Goal: Information Seeking & Learning: Learn about a topic

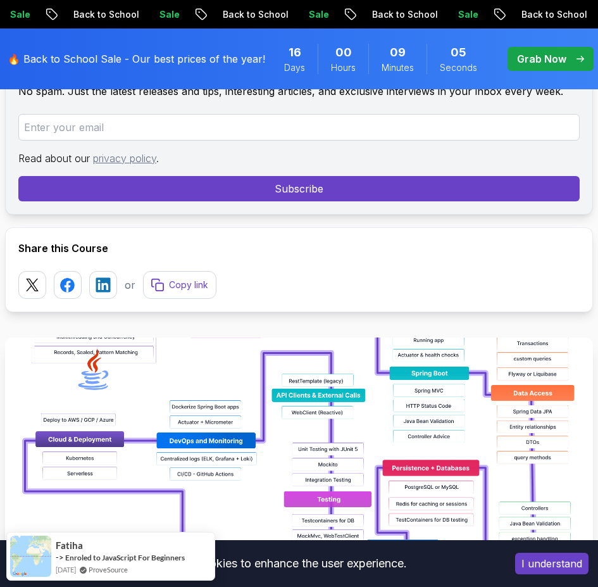
scroll to position [380, 0]
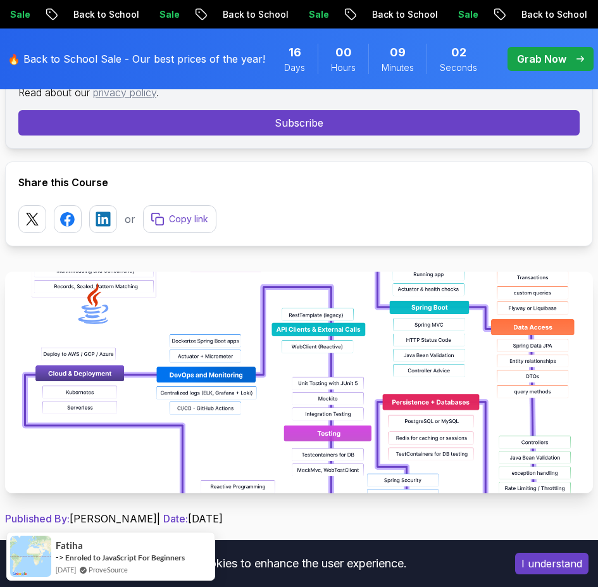
click at [548, 564] on button "I understand" at bounding box center [551, 564] width 73 height 22
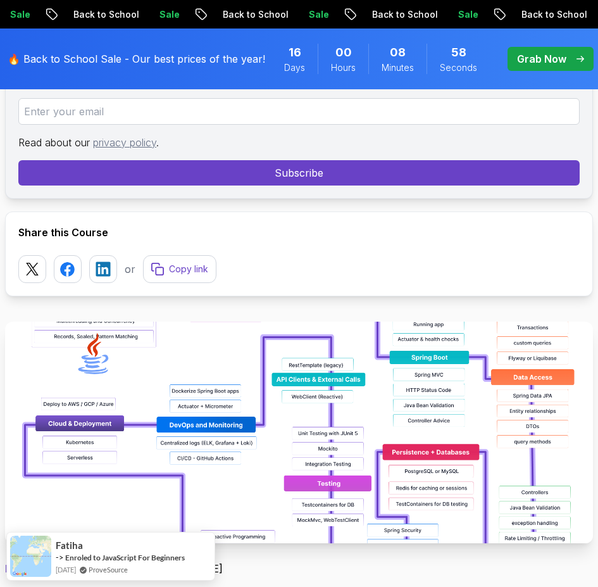
scroll to position [317, 0]
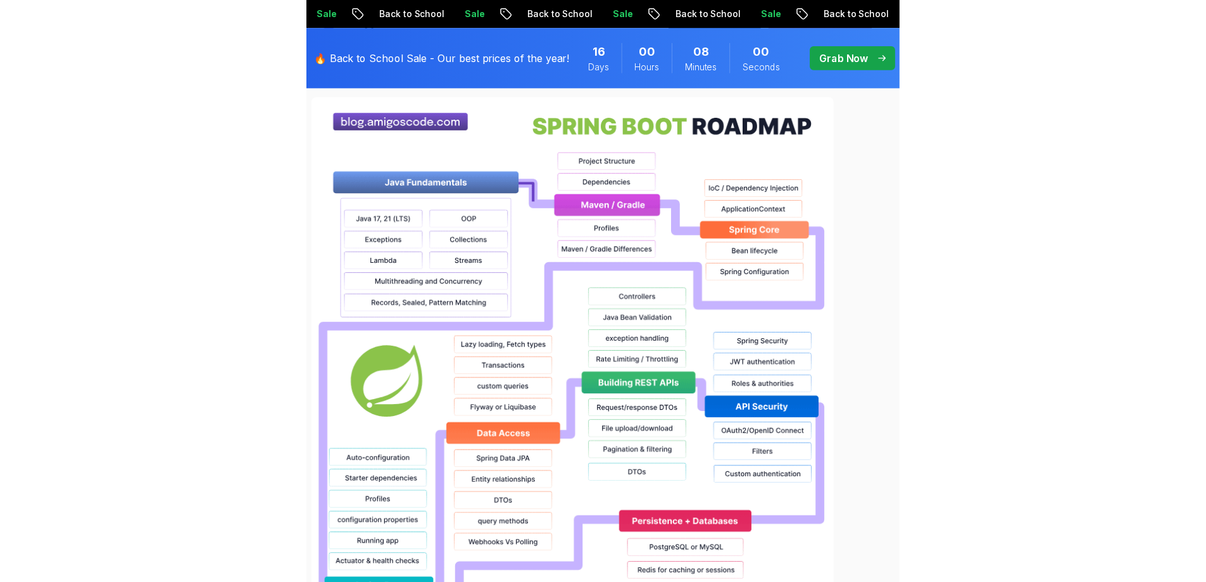
scroll to position [938, 0]
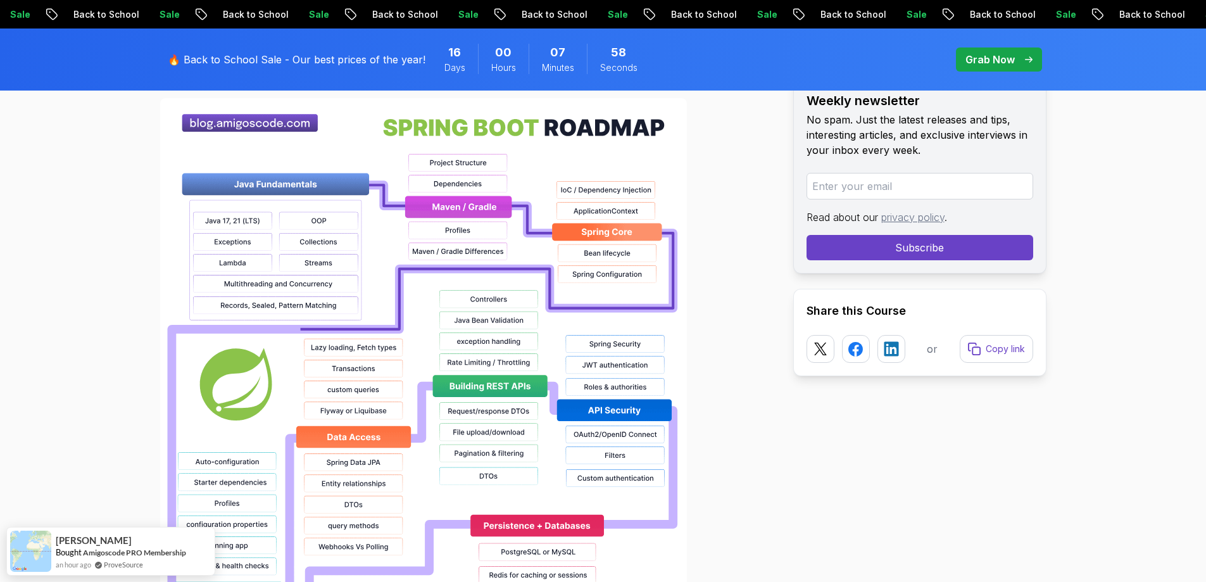
click at [478, 208] on img at bounding box center [423, 503] width 527 height 810
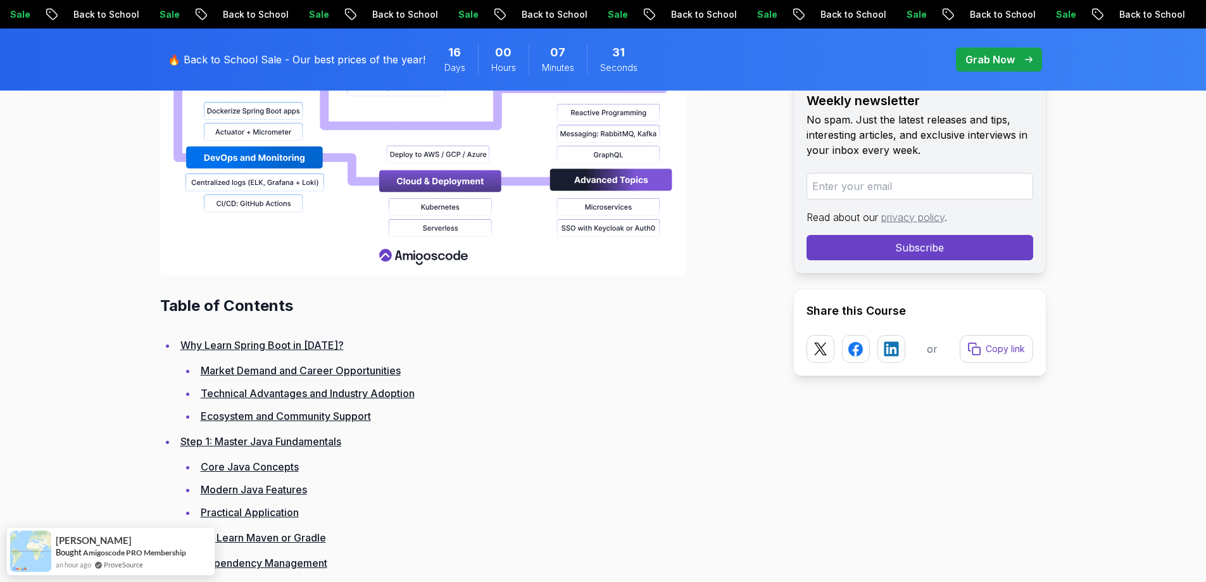
scroll to position [1635, 0]
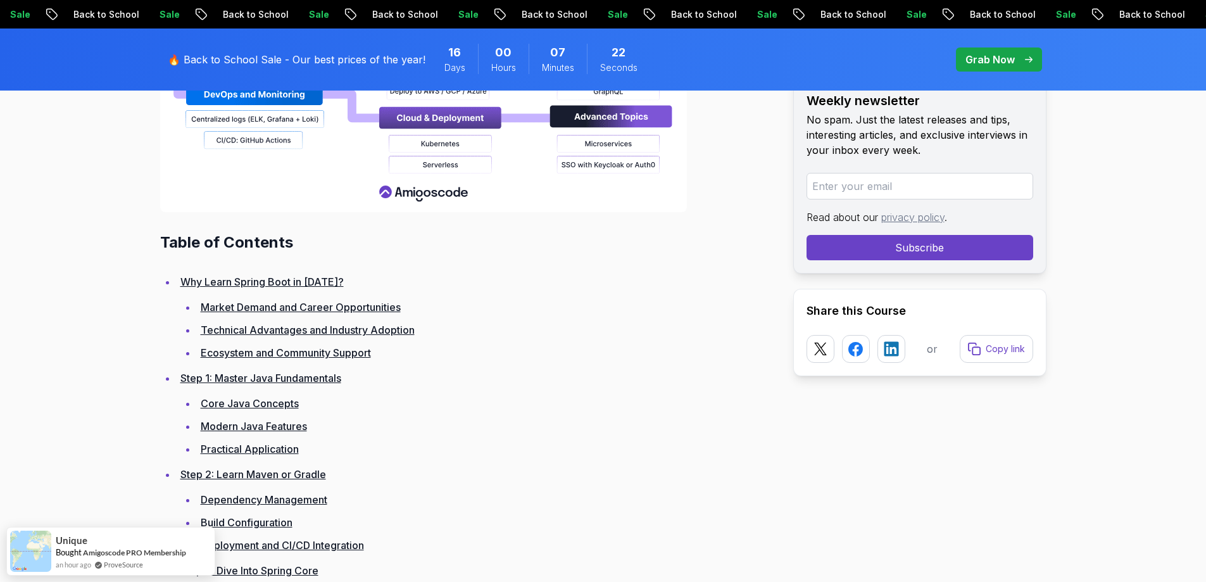
click at [291, 446] on link "Practical Application" at bounding box center [250, 449] width 98 height 13
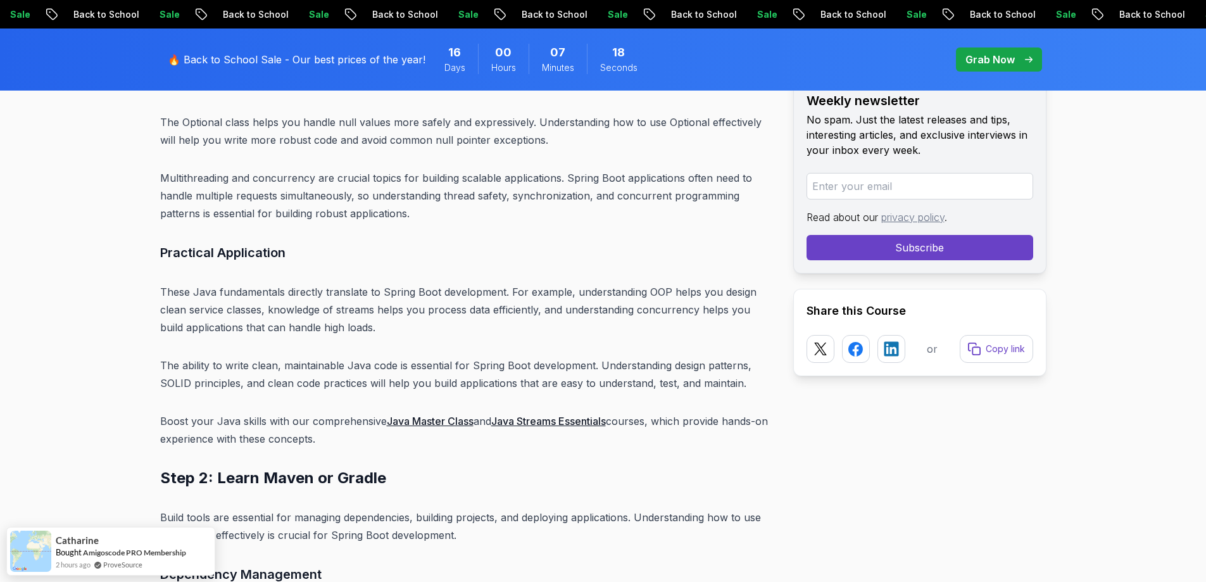
scroll to position [4706, 0]
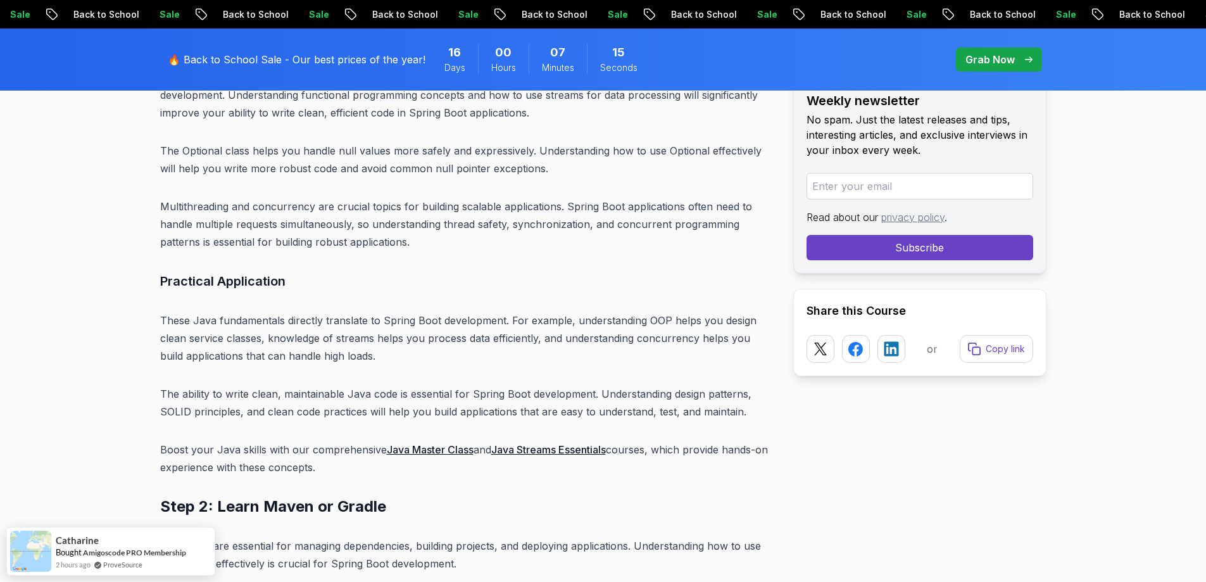
drag, startPoint x: 425, startPoint y: 434, endPoint x: 488, endPoint y: 473, distance: 74.0
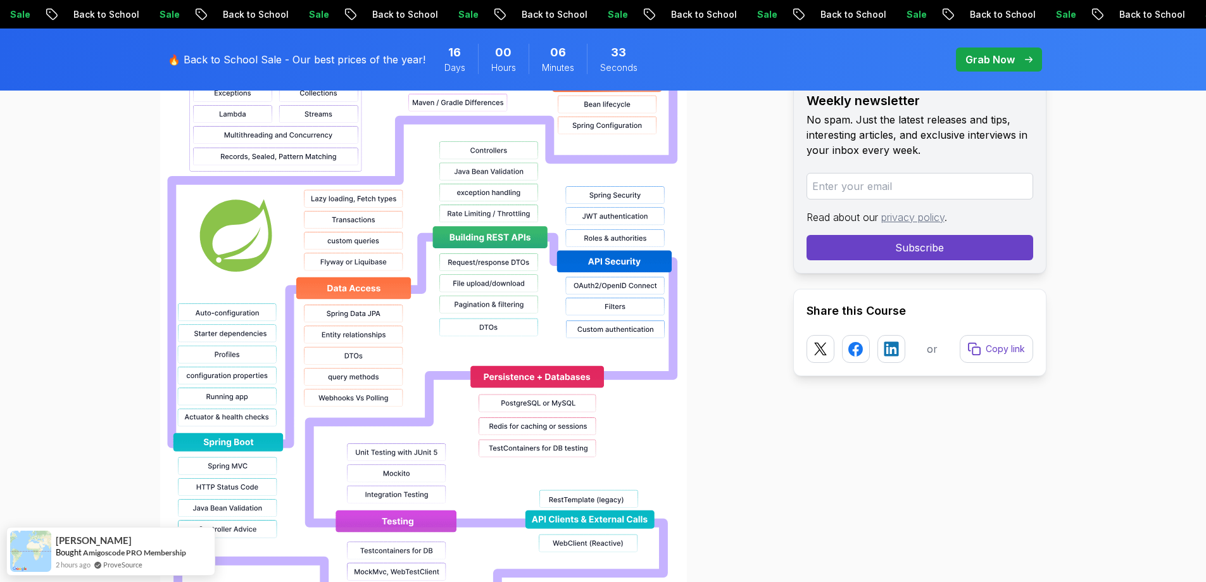
scroll to position [897, 0]
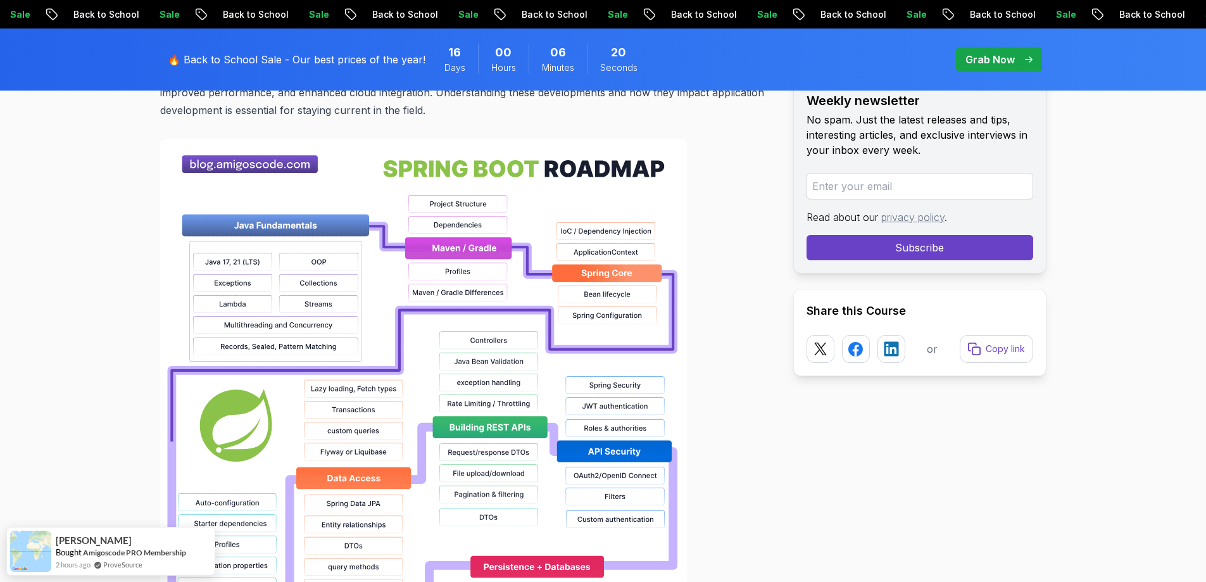
click at [310, 233] on img at bounding box center [423, 544] width 527 height 810
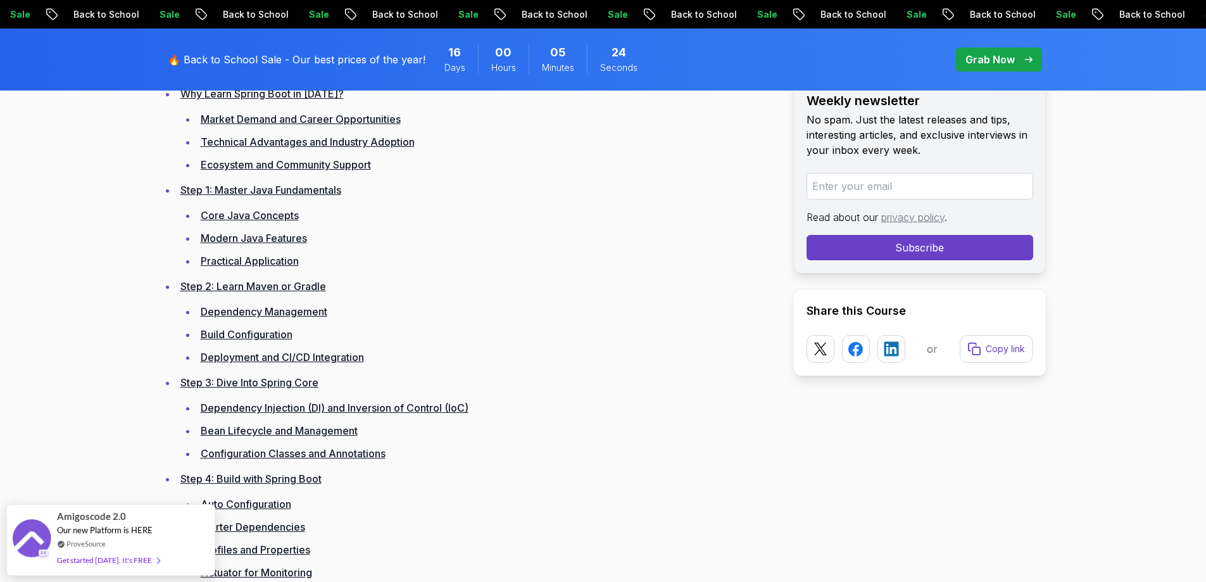
scroll to position [1847, 0]
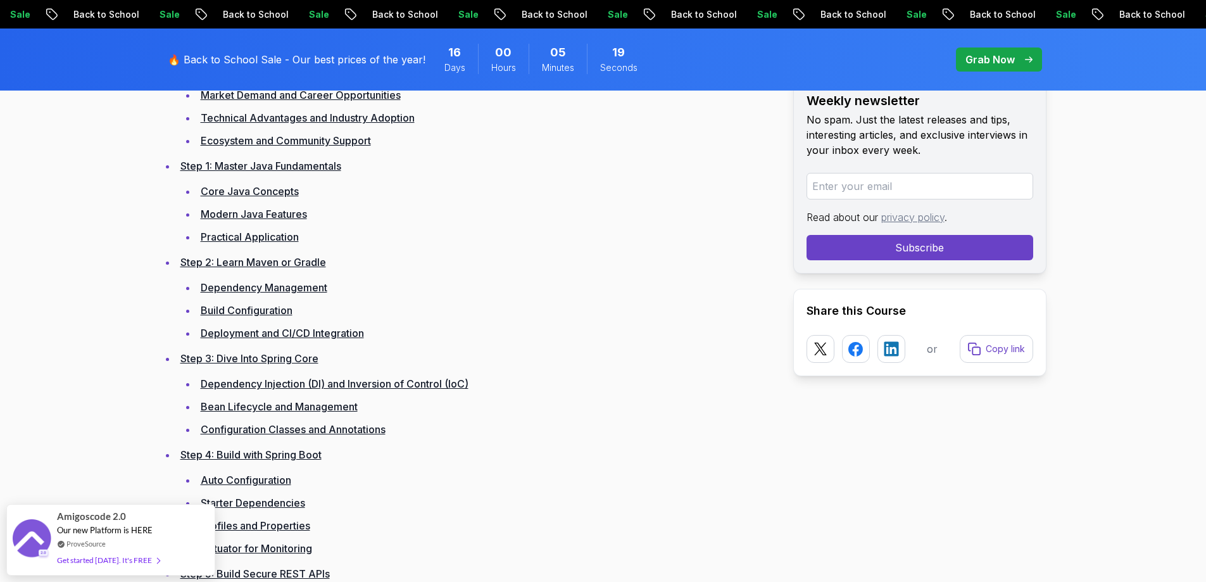
click at [243, 169] on link "Step 1: Master Java Fundamentals" at bounding box center [260, 166] width 161 height 13
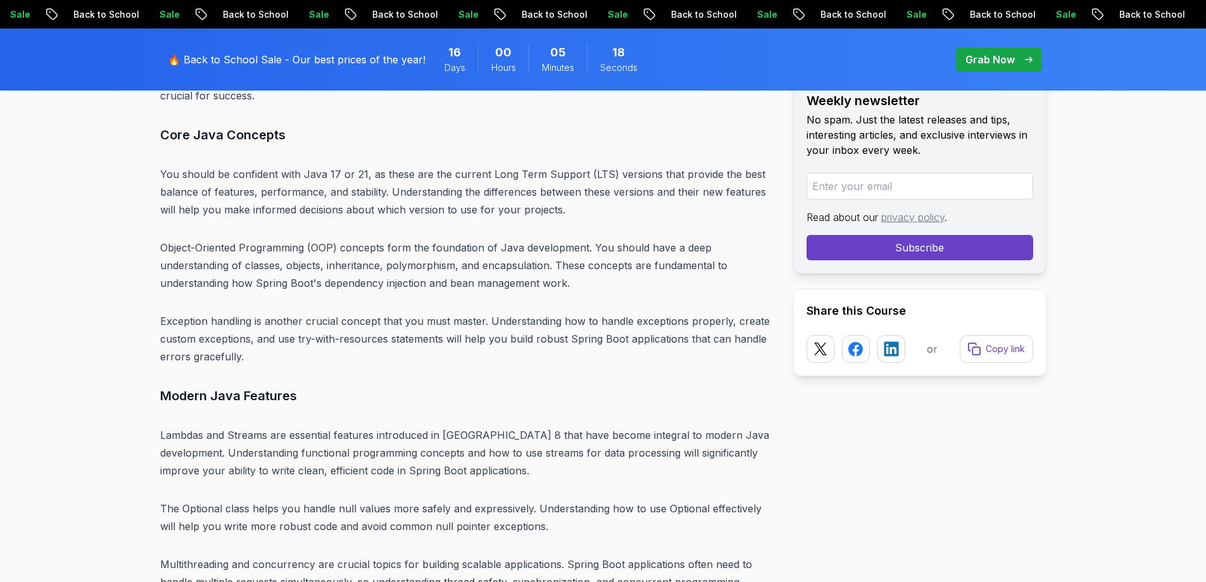
scroll to position [4359, 0]
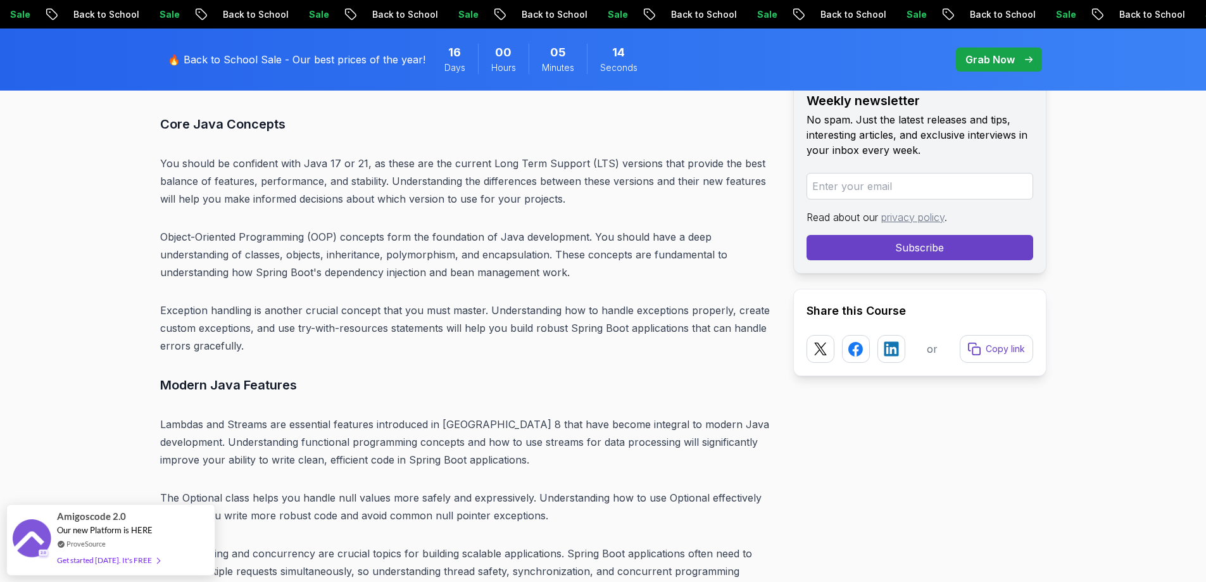
click at [308, 237] on p "Object-Oriented Programming (OOP) concepts form the foundation of Java developm…" at bounding box center [466, 254] width 613 height 53
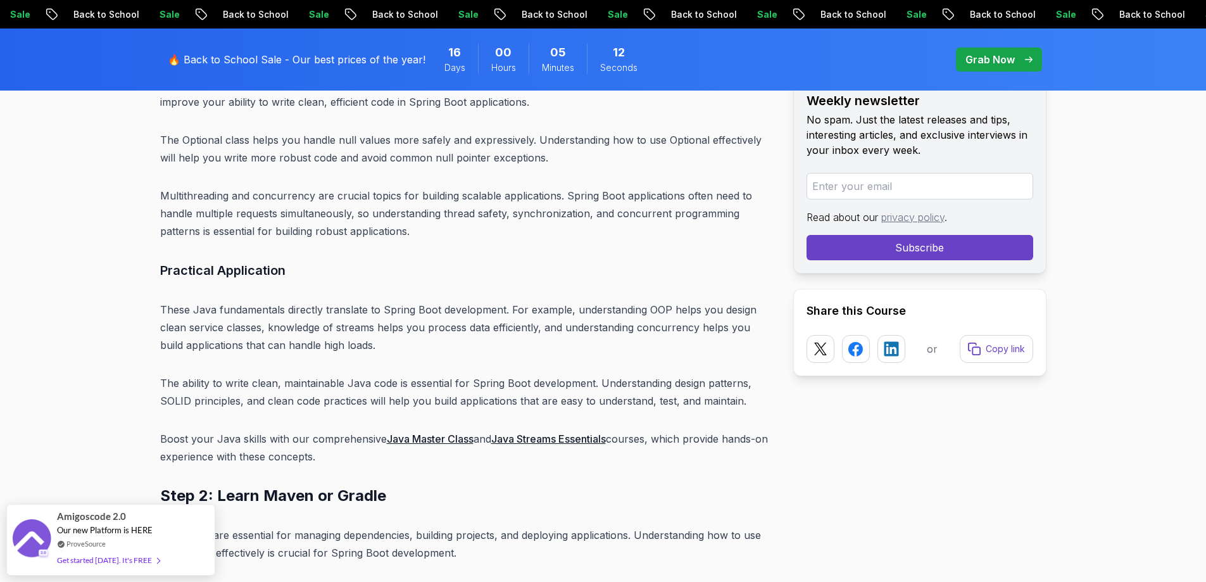
scroll to position [4739, 0]
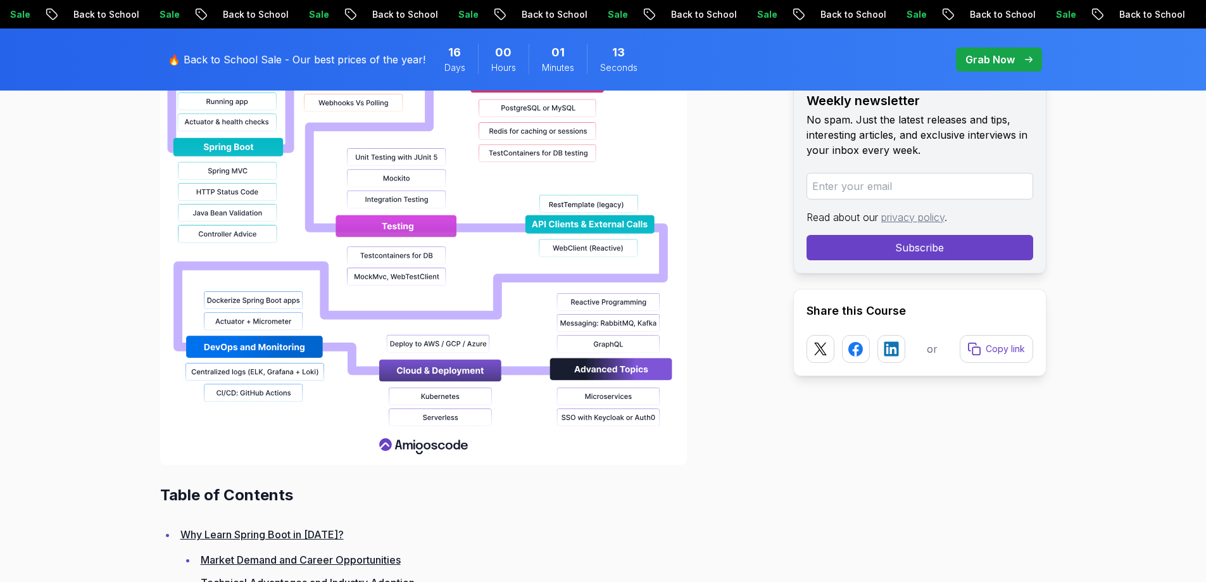
scroll to position [1384, 0]
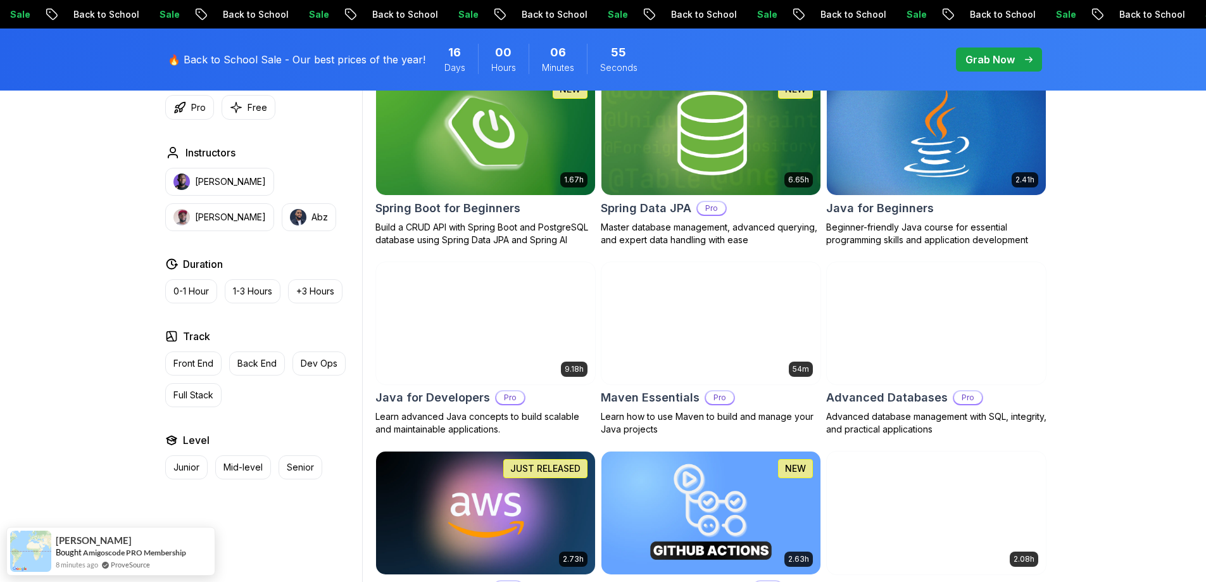
scroll to position [633, 0]
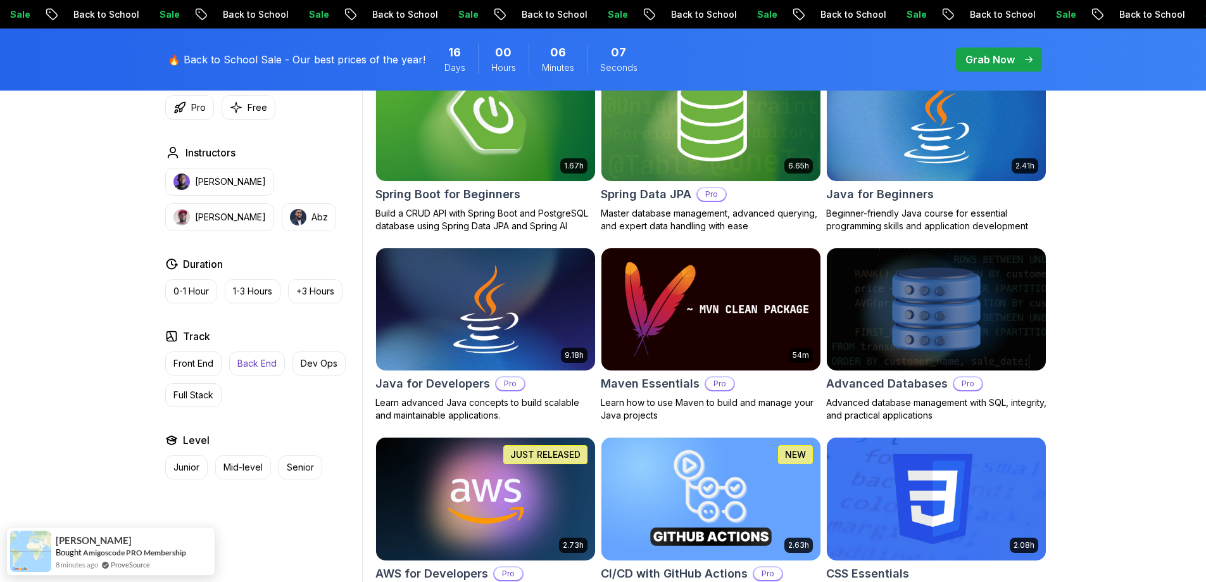
click at [257, 369] on p "Back End" at bounding box center [256, 363] width 39 height 13
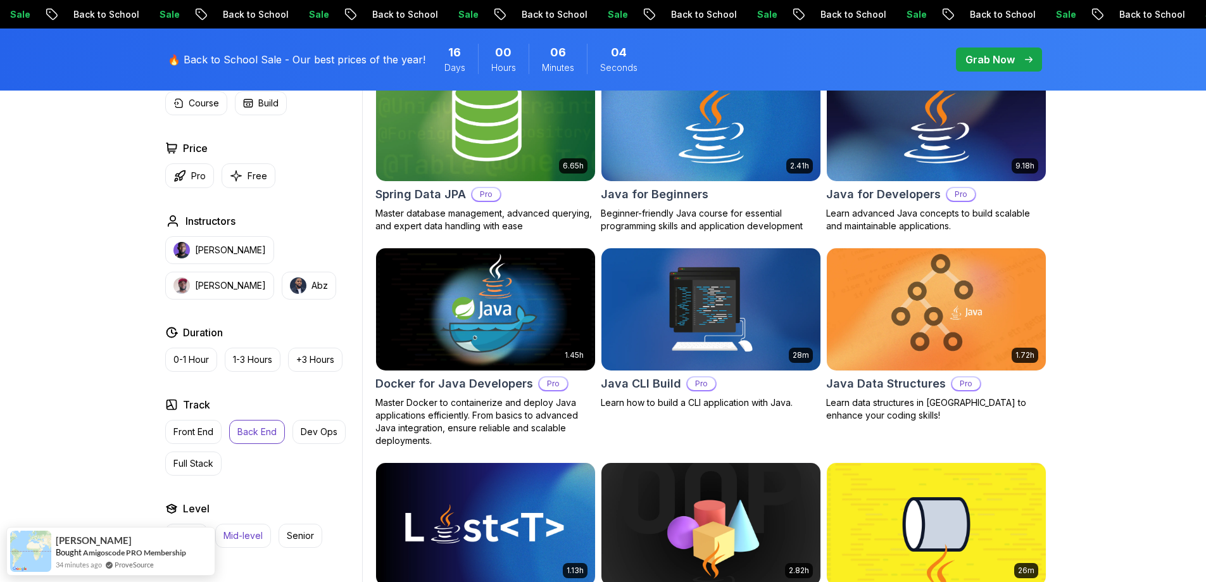
click at [262, 541] on p "Mid-level" at bounding box center [243, 535] width 39 height 13
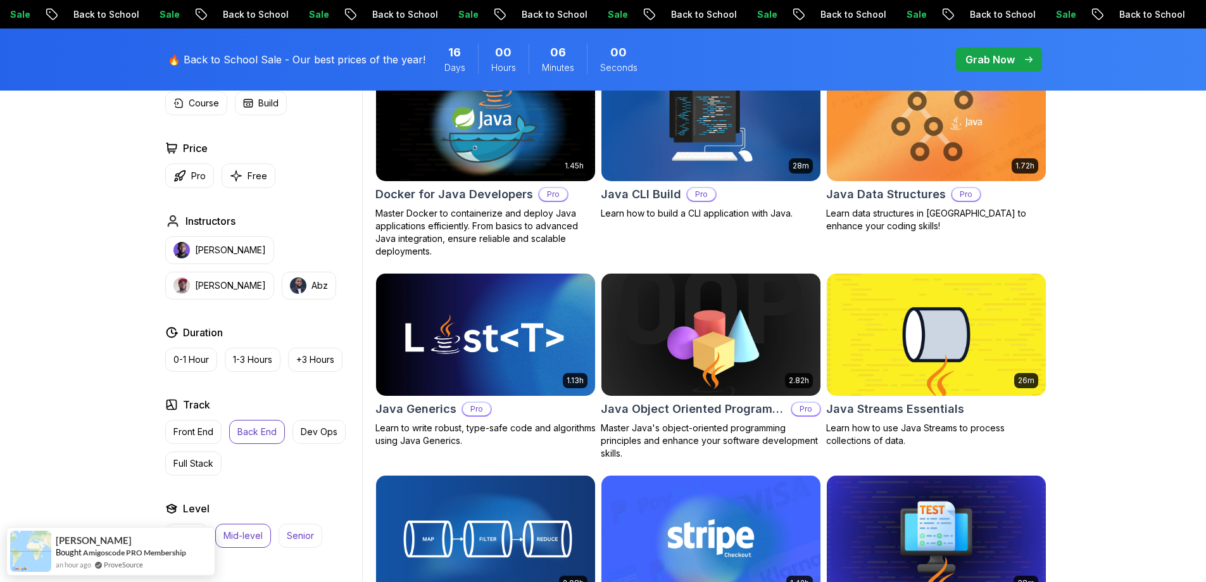
click at [298, 541] on p "Senior" at bounding box center [300, 535] width 27 height 13
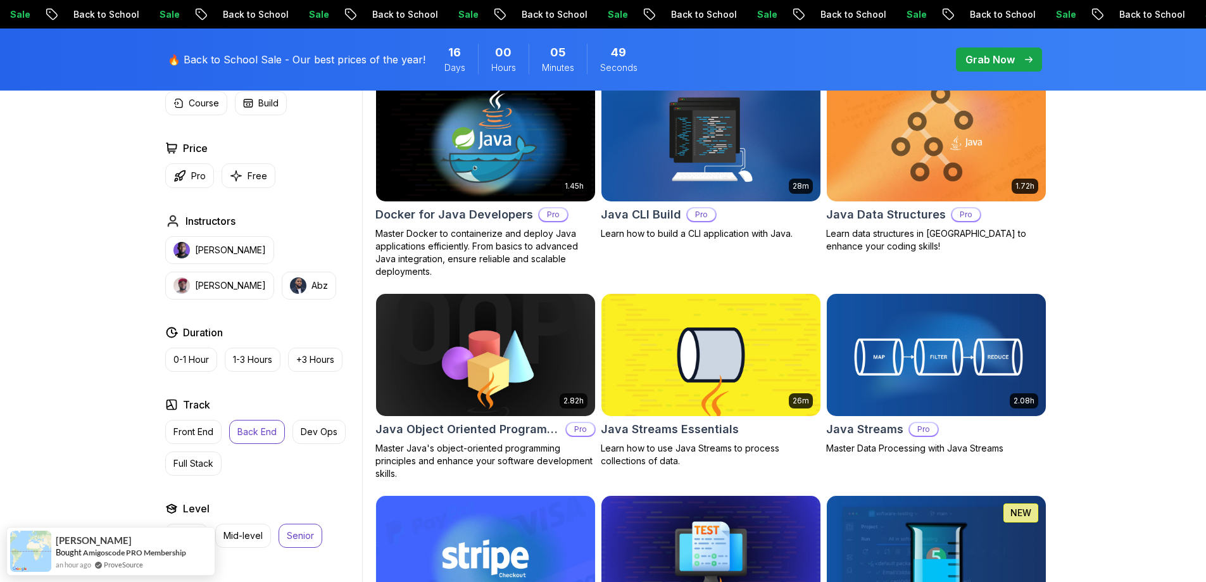
scroll to position [760, 0]
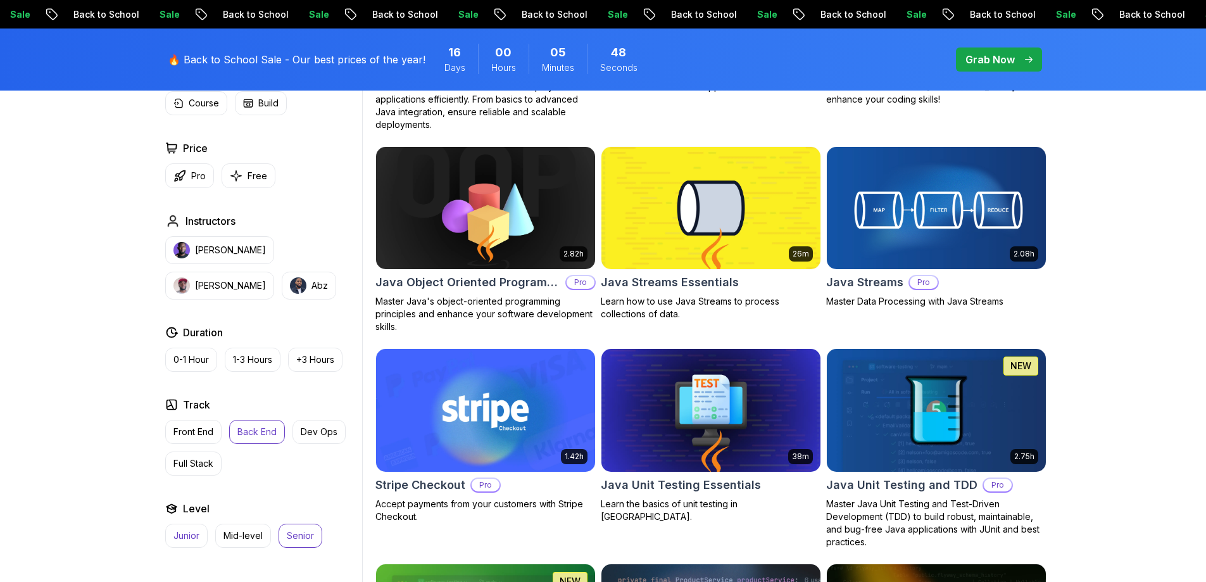
click at [201, 539] on button "Junior" at bounding box center [186, 536] width 42 height 24
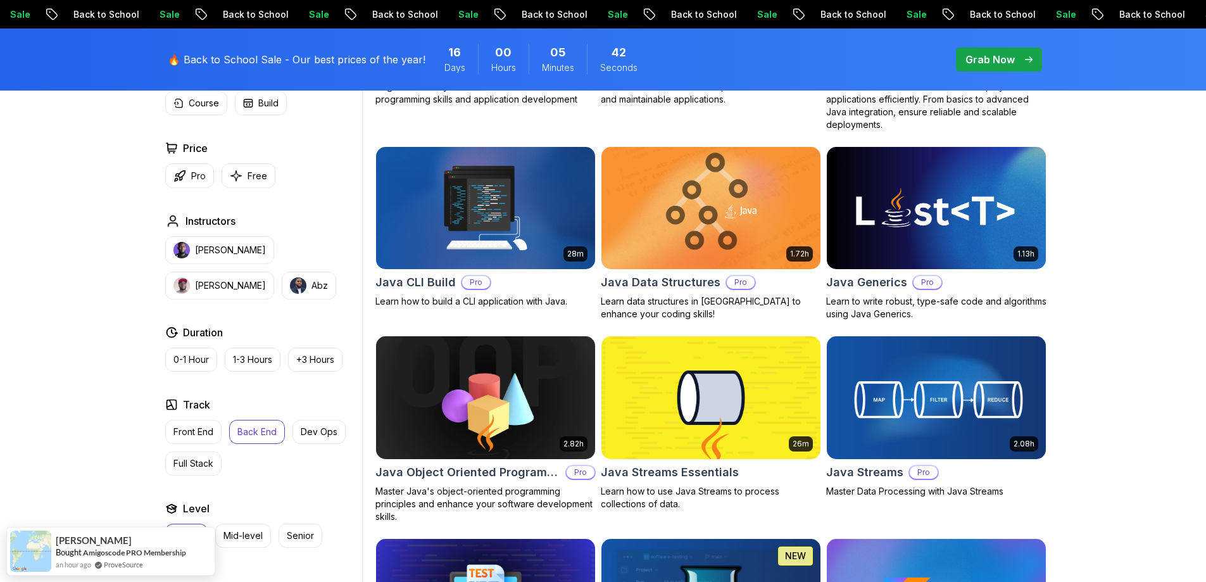
click at [190, 525] on button "Junior" at bounding box center [186, 536] width 42 height 24
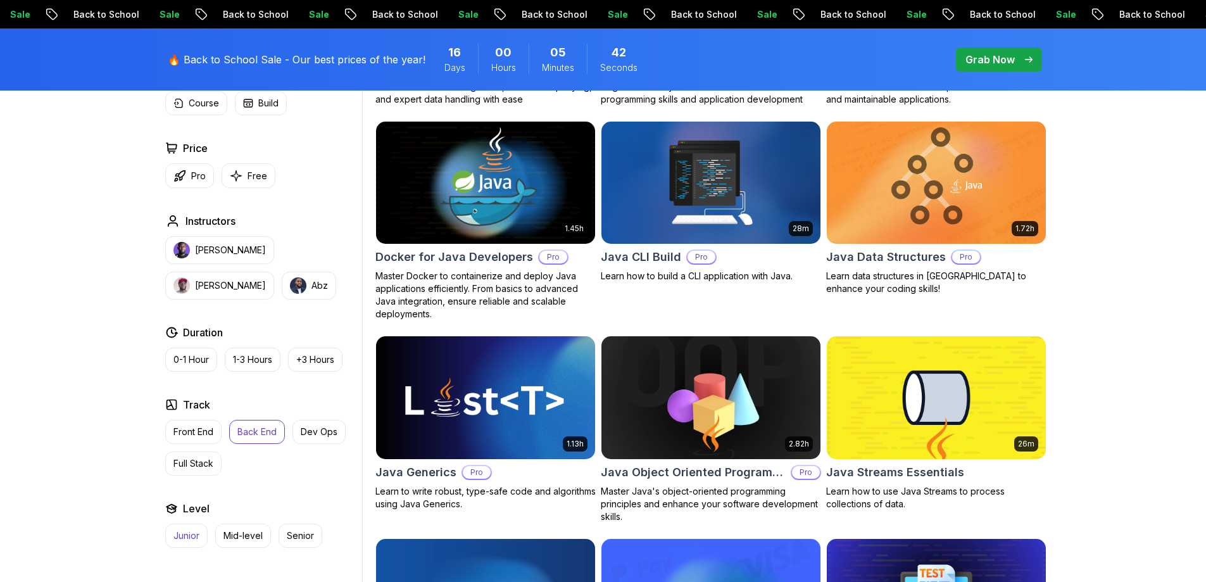
click at [189, 525] on button "Junior" at bounding box center [186, 536] width 42 height 24
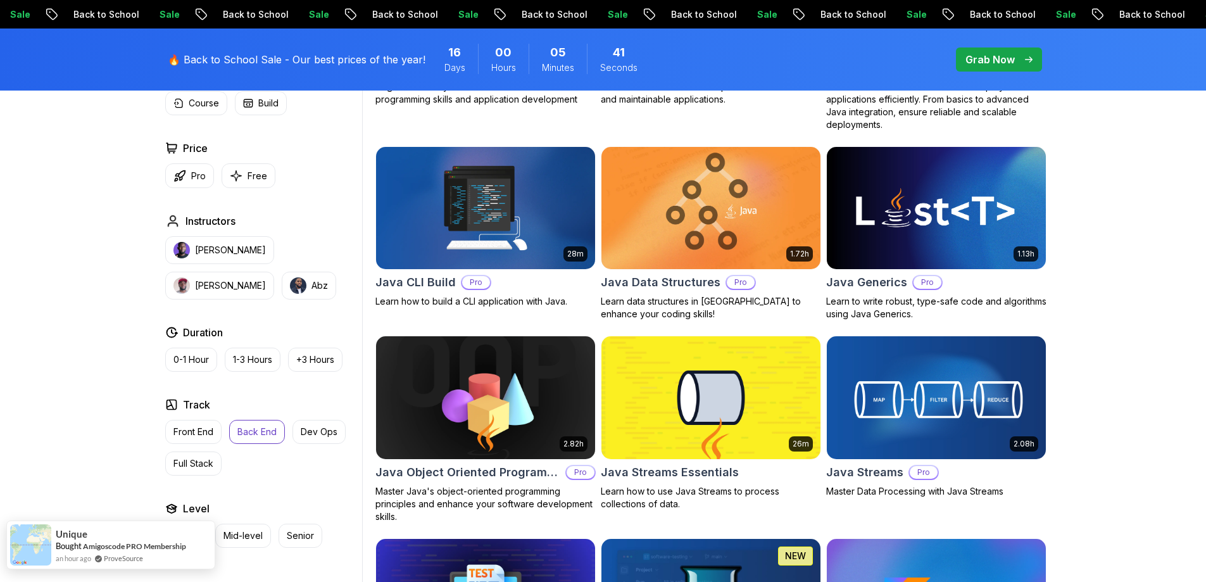
click at [186, 532] on div "Unique" at bounding box center [121, 532] width 130 height 13
click at [75, 472] on div "Filters 2 Filters 2 Applied Filters Clear All backend junior Type Course Build …" at bounding box center [603, 315] width 1206 height 1399
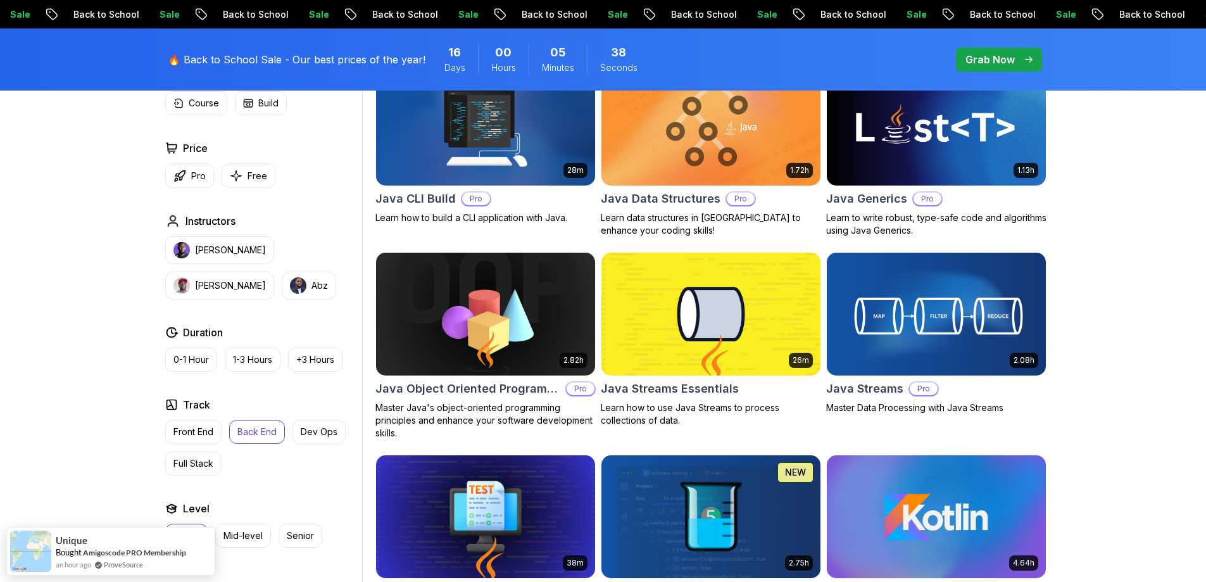
scroll to position [950, 0]
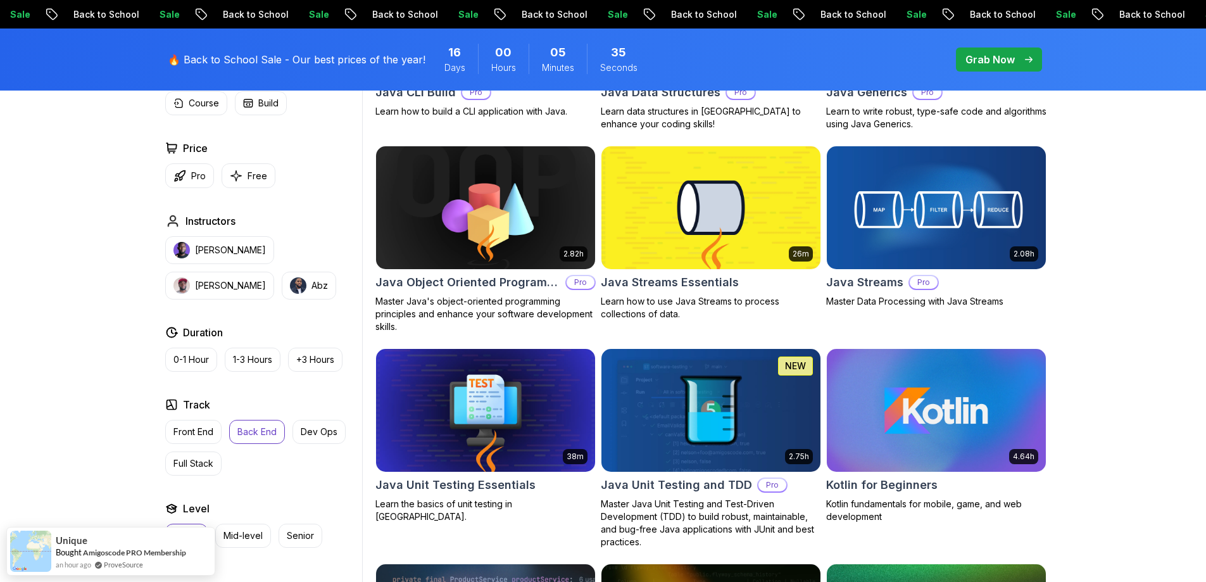
drag, startPoint x: 118, startPoint y: 539, endPoint x: 86, endPoint y: 462, distance: 84.3
click at [86, 462] on div "Filters 2 Filters 2 Applied Filters Clear All backend junior Type Course Build …" at bounding box center [603, 125] width 1206 height 1399
click at [86, 456] on div "Filters 2 Filters 2 Applied Filters Clear All backend junior Type Course Build …" at bounding box center [603, 125] width 1206 height 1399
click at [86, 455] on div "Filters 2 Filters 2 Applied Filters Clear All backend junior Type Course Build …" at bounding box center [603, 125] width 1206 height 1399
drag, startPoint x: 172, startPoint y: 535, endPoint x: 41, endPoint y: 444, distance: 159.3
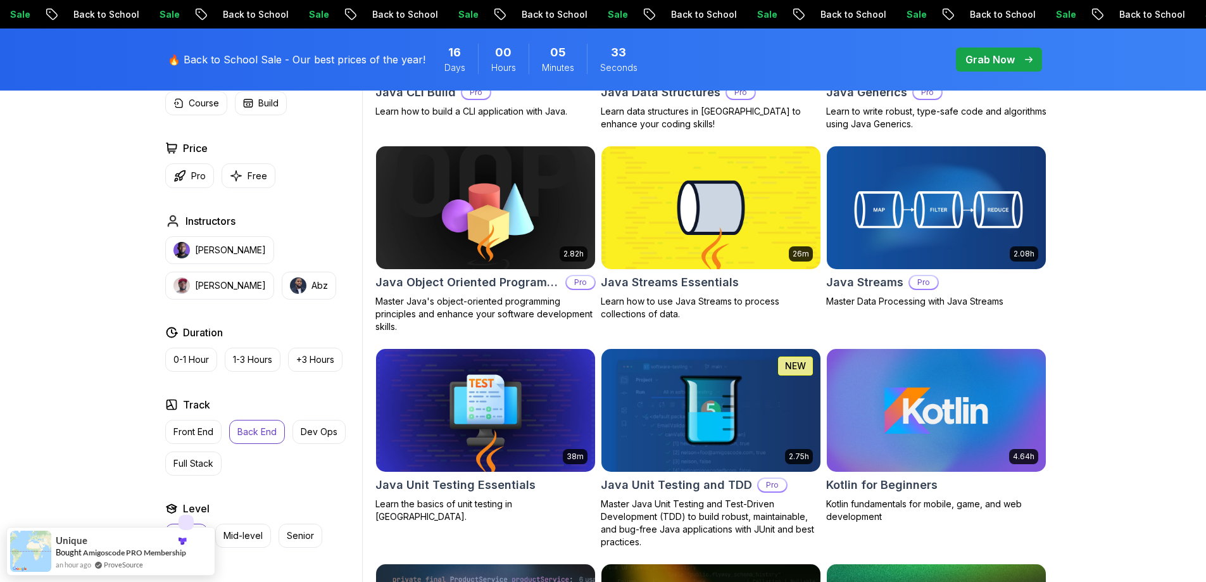
click at [1, 522] on body "Sale Back to School Sale Back to School Sale Back to School Sale Back to School…" at bounding box center [603, 246] width 1206 height 2392
drag, startPoint x: 110, startPoint y: 539, endPoint x: 108, endPoint y: 607, distance: 67.8
click at [108, 581] on html "Sale Back to School Sale Back to School Sale Back to School Sale Back to School…" at bounding box center [603, 273] width 1206 height 2447
click at [118, 418] on div "Filters 2 Filters 2 Applied Filters Clear All backend junior Type Course Build …" at bounding box center [603, 125] width 1206 height 1399
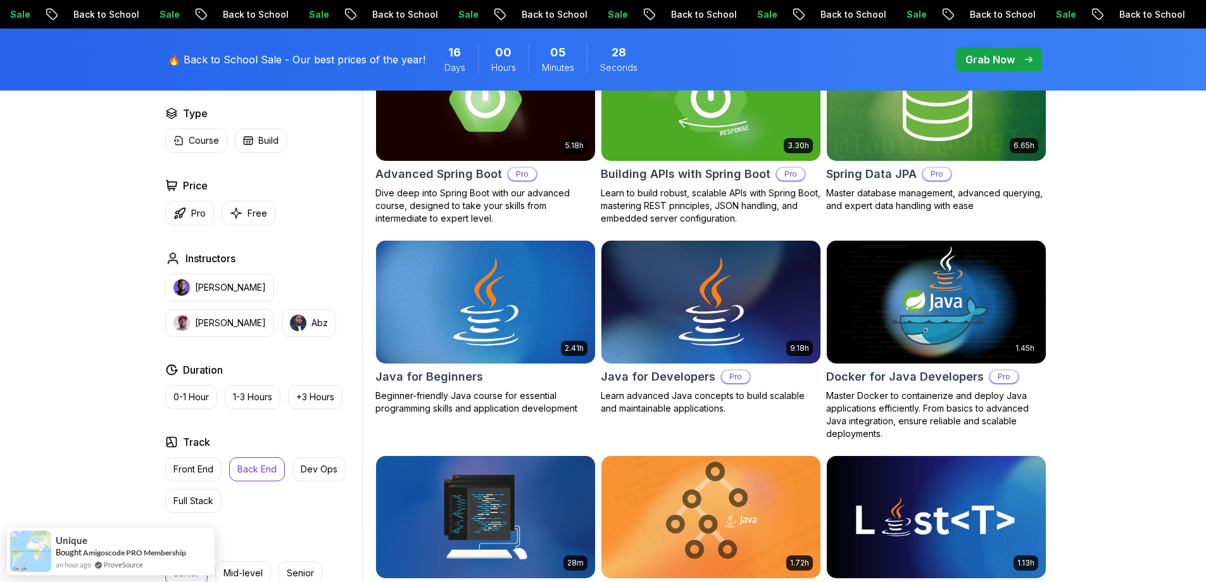
scroll to position [380, 0]
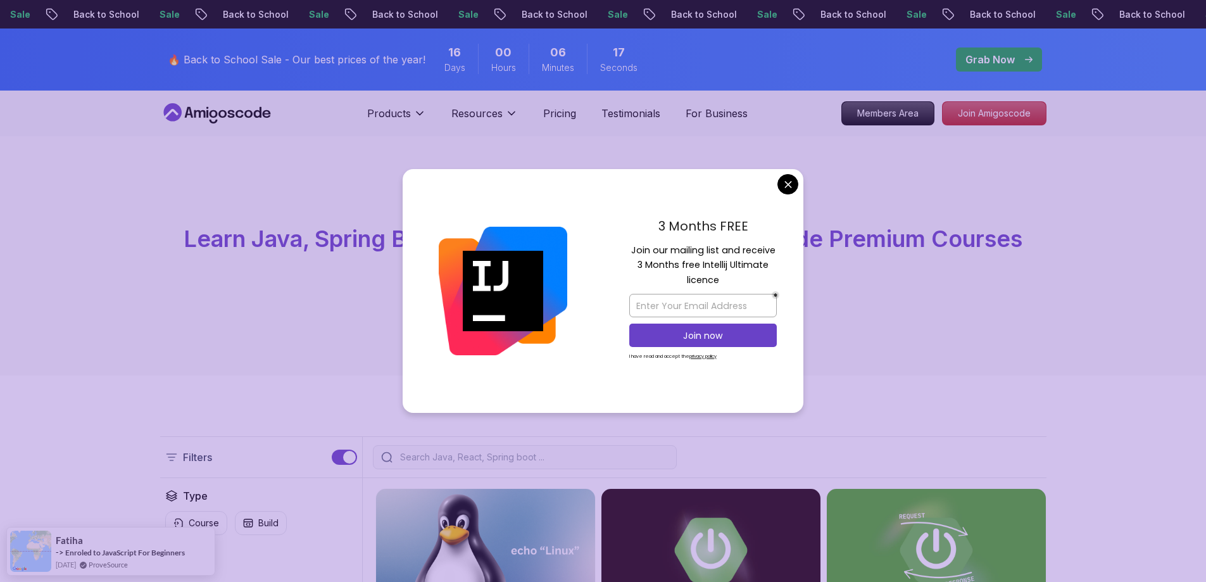
drag, startPoint x: 789, startPoint y: 184, endPoint x: 435, endPoint y: 46, distance: 379.9
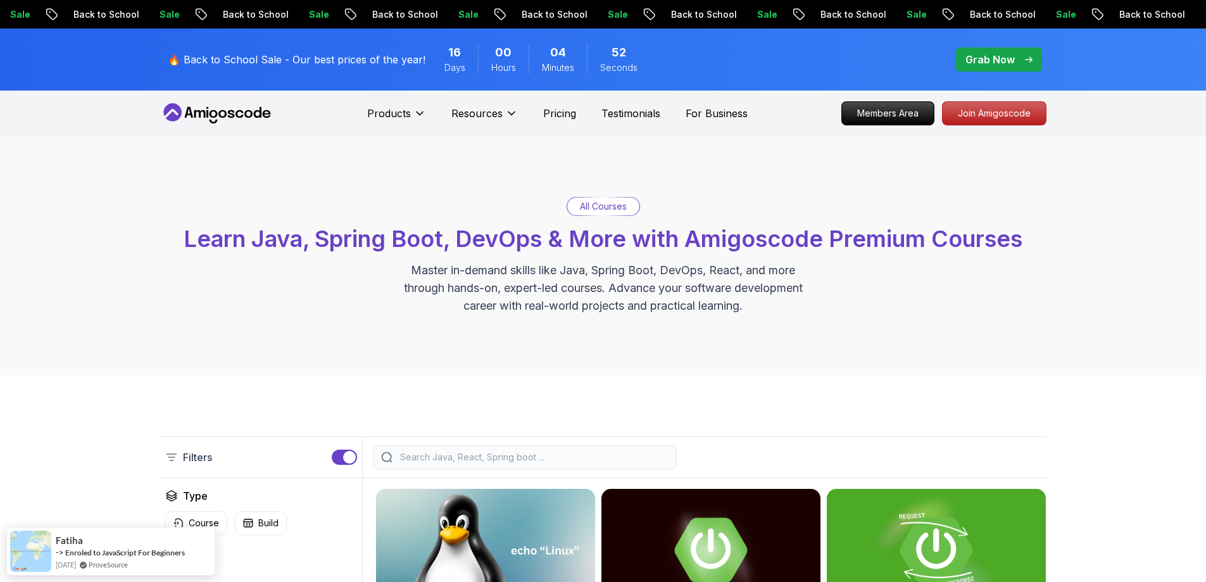
click at [600, 208] on p "All Courses" at bounding box center [603, 206] width 47 height 13
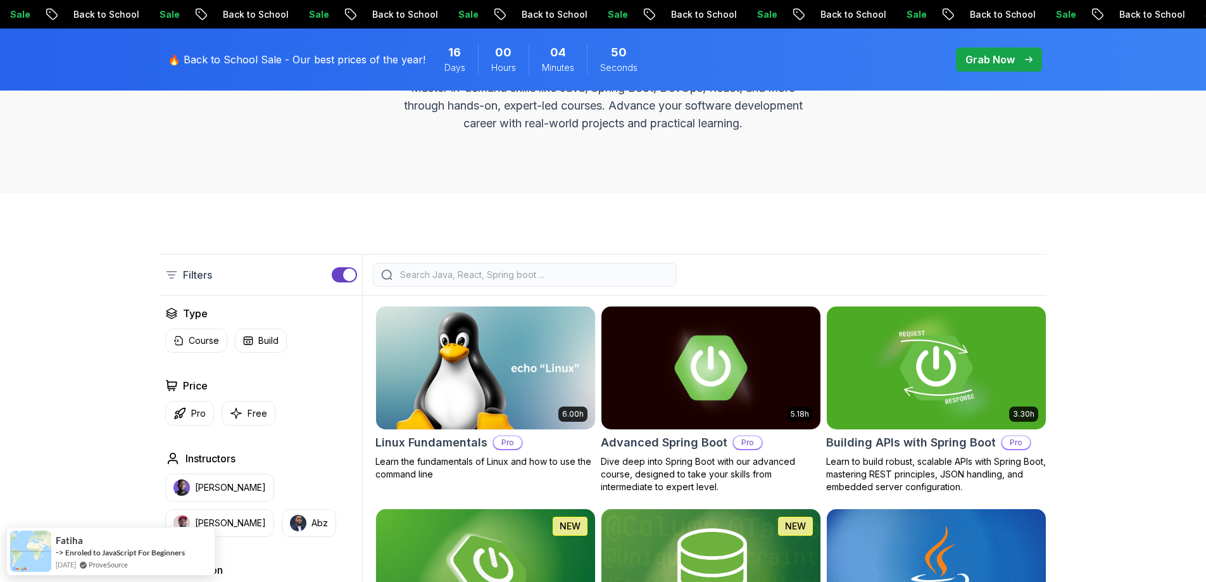
scroll to position [190, 0]
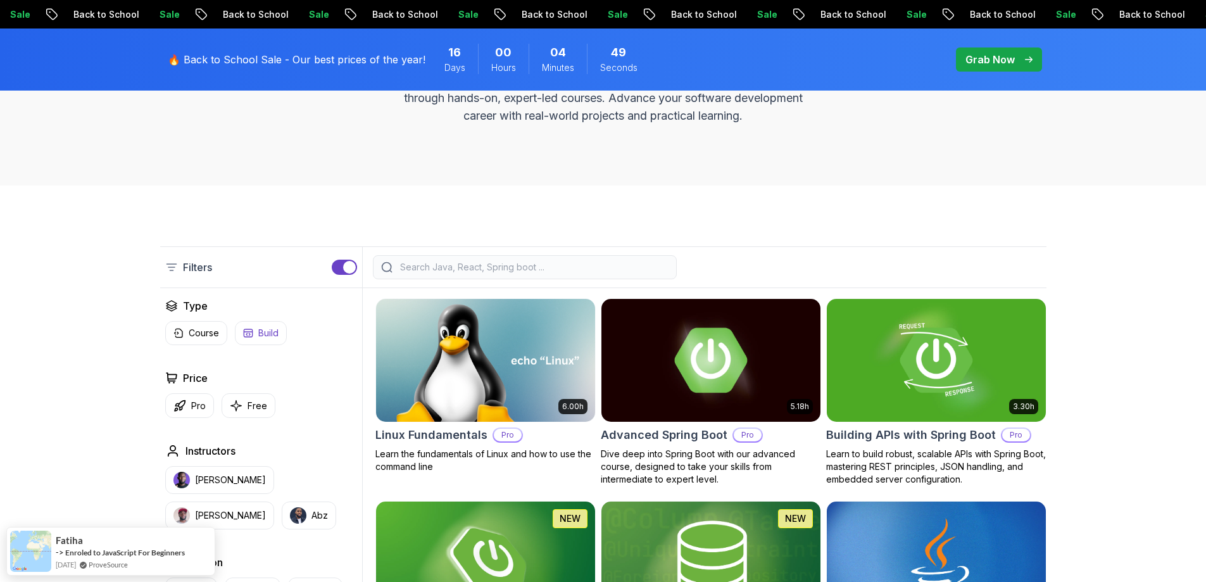
click at [267, 338] on p "Build" at bounding box center [268, 333] width 20 height 13
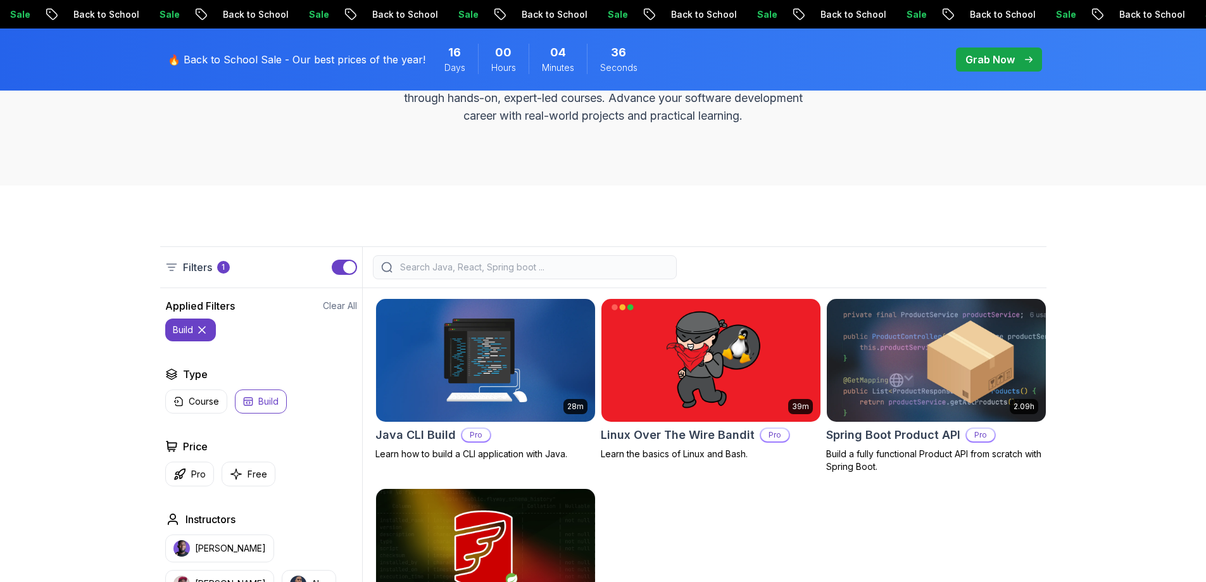
click at [191, 403] on p "Course" at bounding box center [204, 401] width 30 height 13
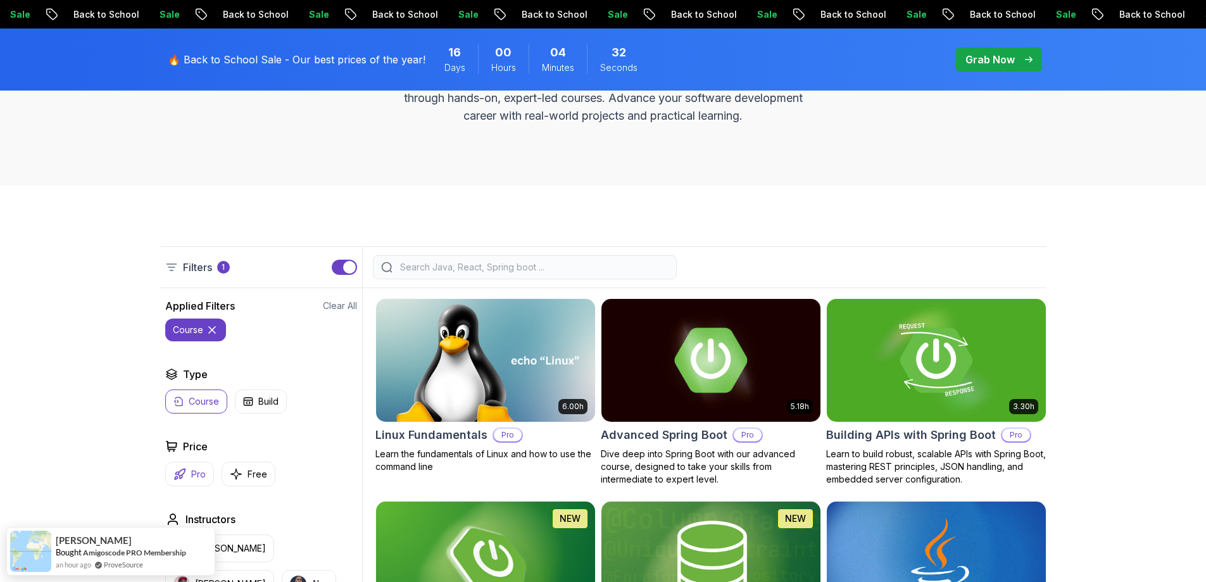
click at [196, 479] on p "Pro" at bounding box center [198, 474] width 15 height 13
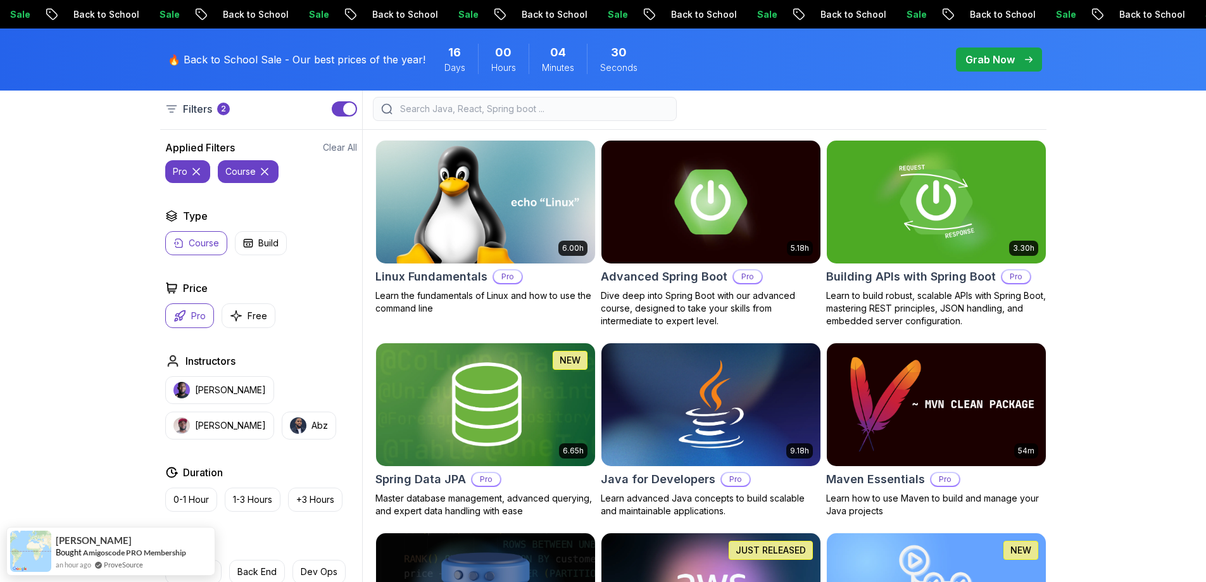
scroll to position [380, 0]
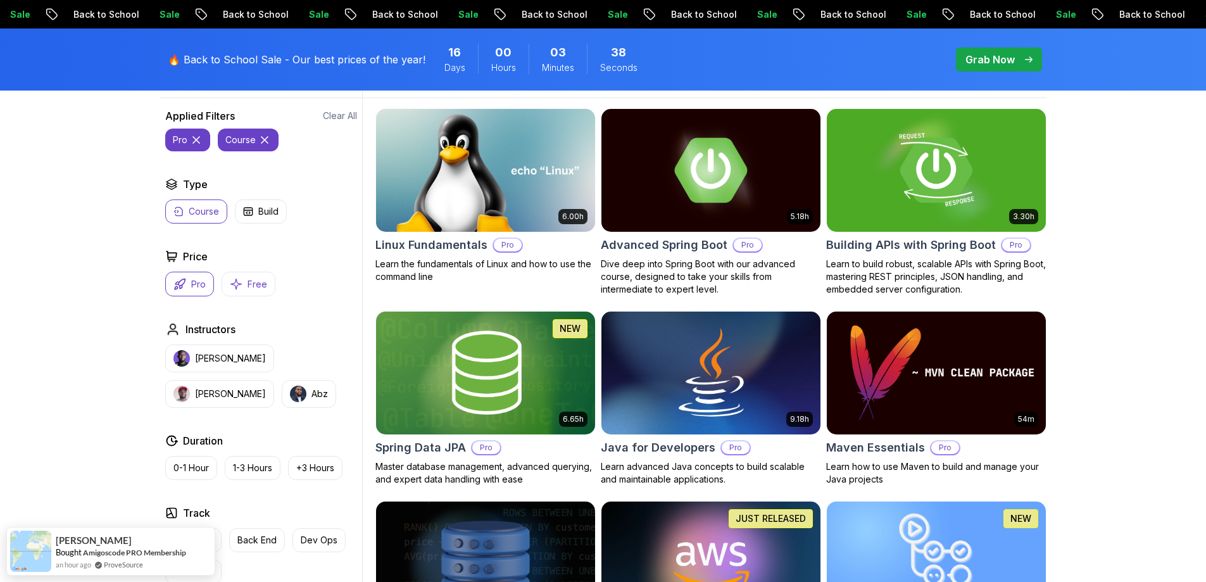
click at [260, 291] on button "Free" at bounding box center [249, 284] width 54 height 25
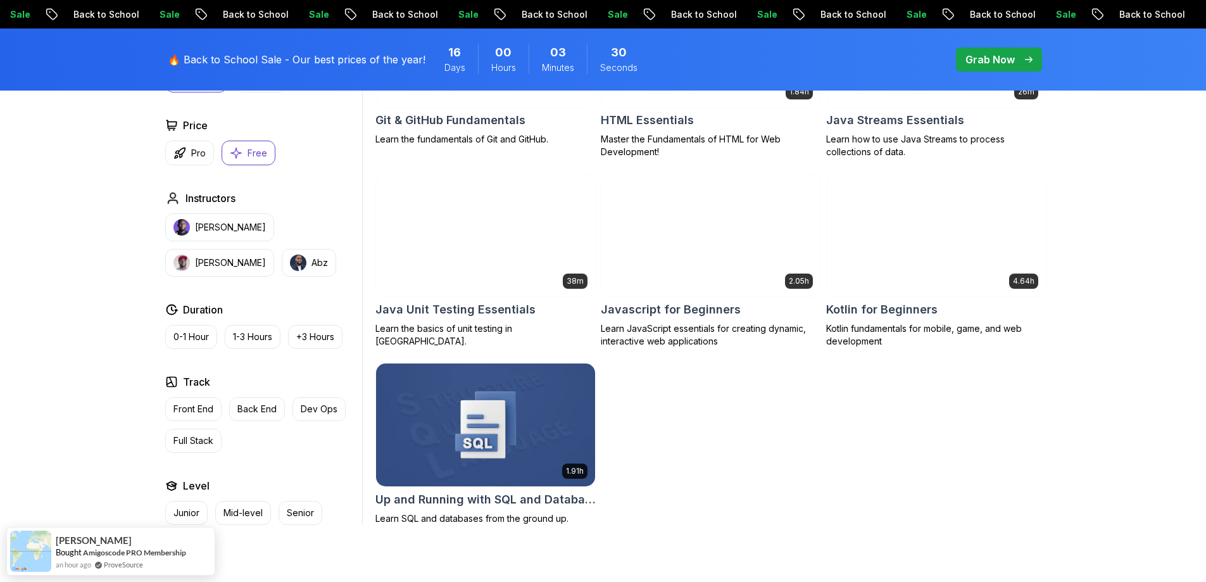
scroll to position [697, 0]
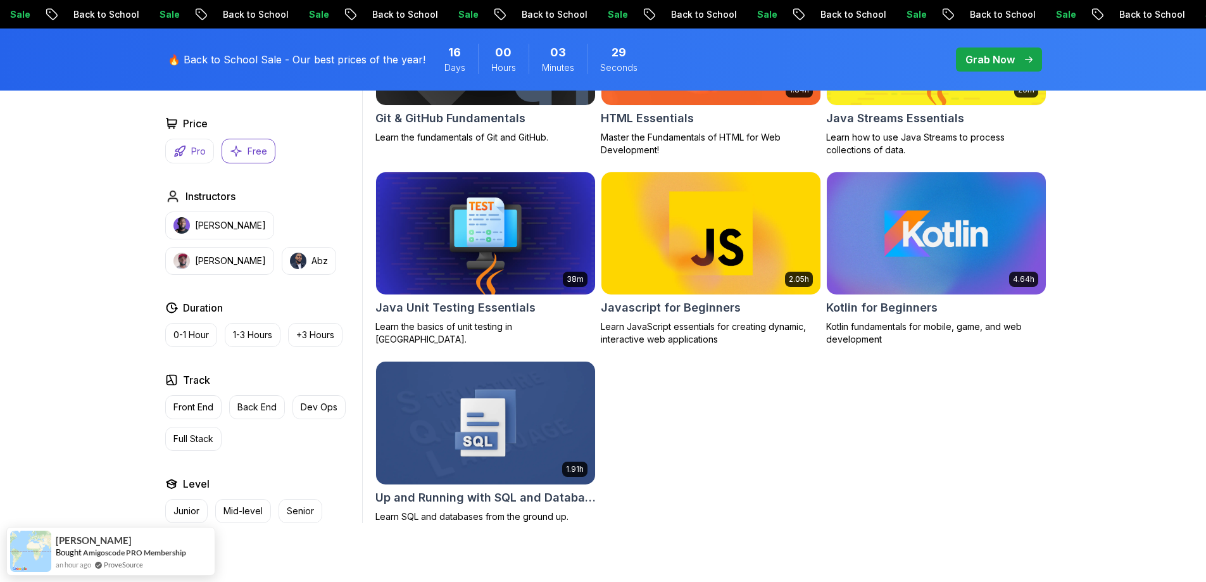
click at [197, 156] on p "Pro" at bounding box center [198, 151] width 15 height 13
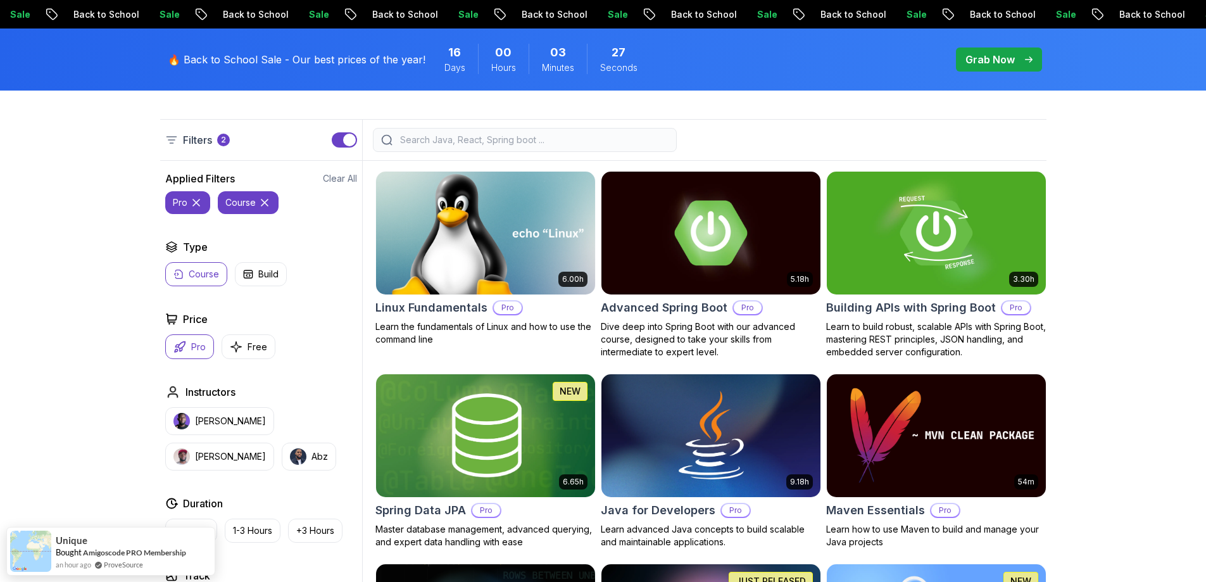
scroll to position [317, 0]
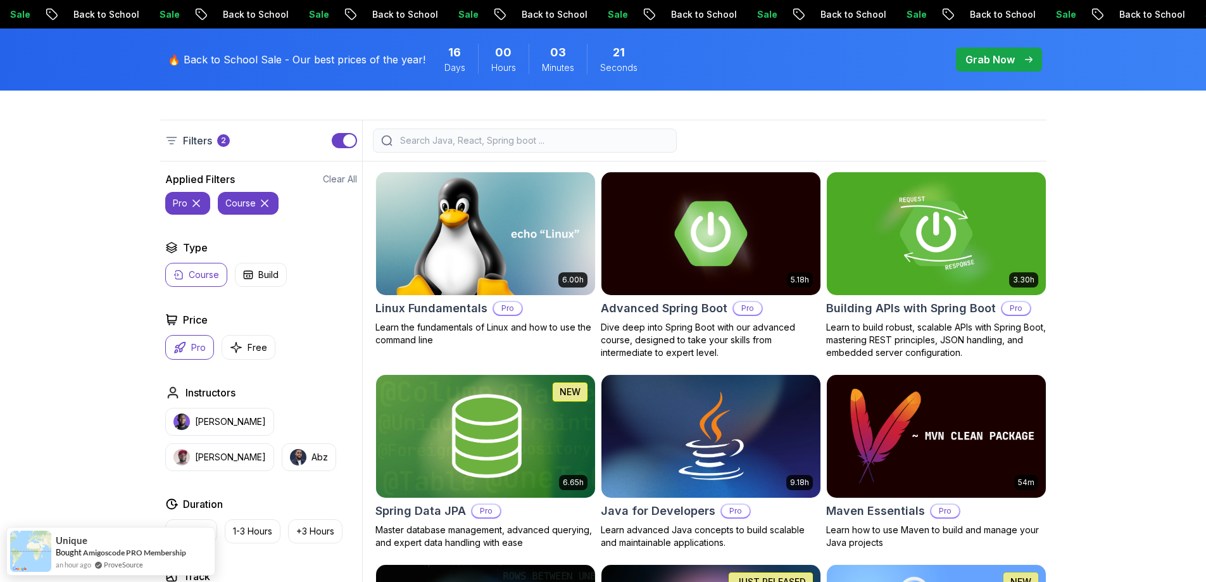
drag, startPoint x: 660, startPoint y: 260, endPoint x: 1105, endPoint y: 256, distance: 445.1
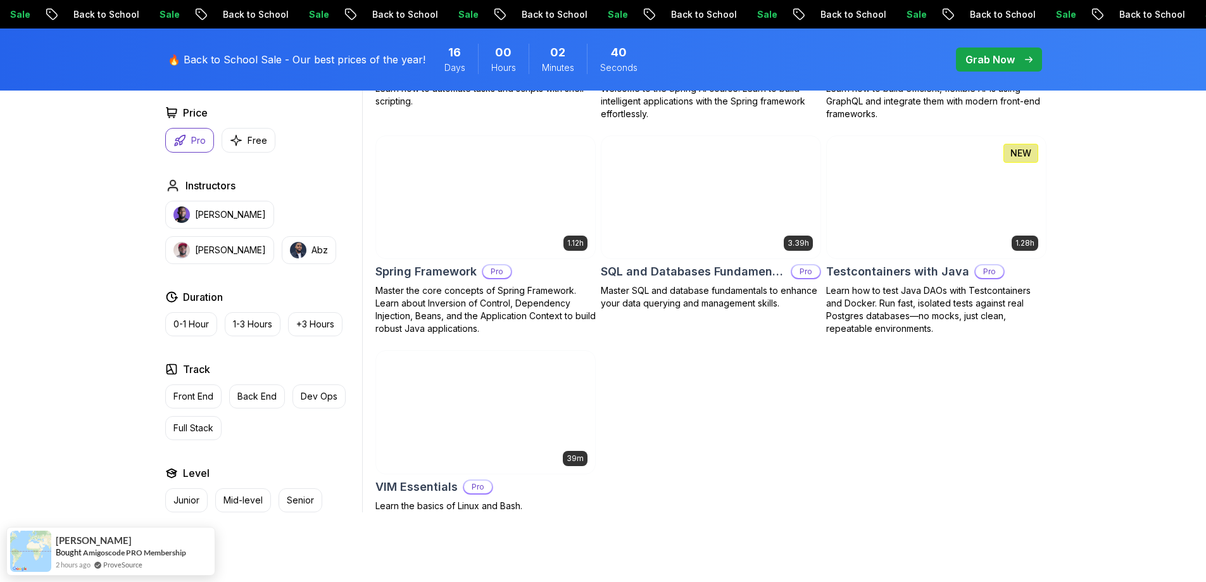
scroll to position [2406, 0]
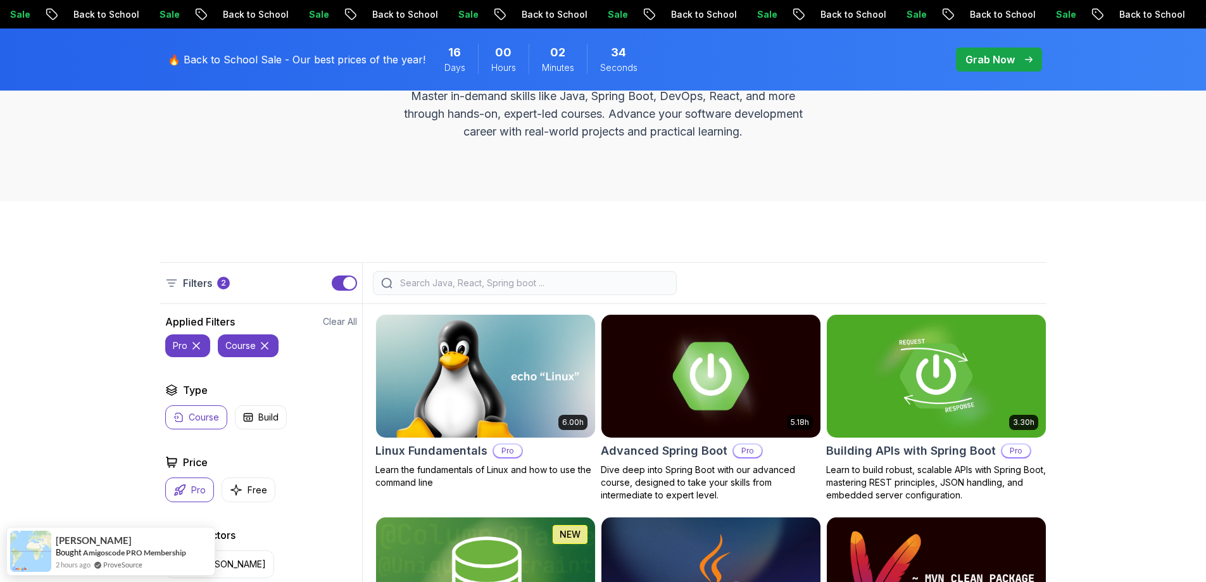
scroll to position [253, 0]
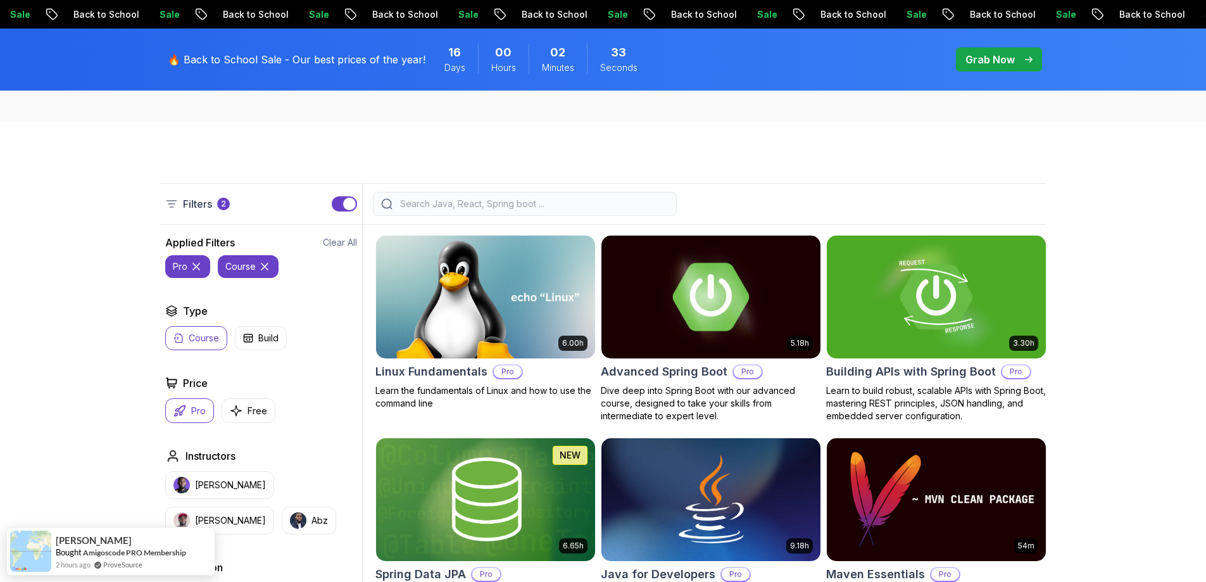
click at [694, 298] on img at bounding box center [711, 296] width 230 height 129
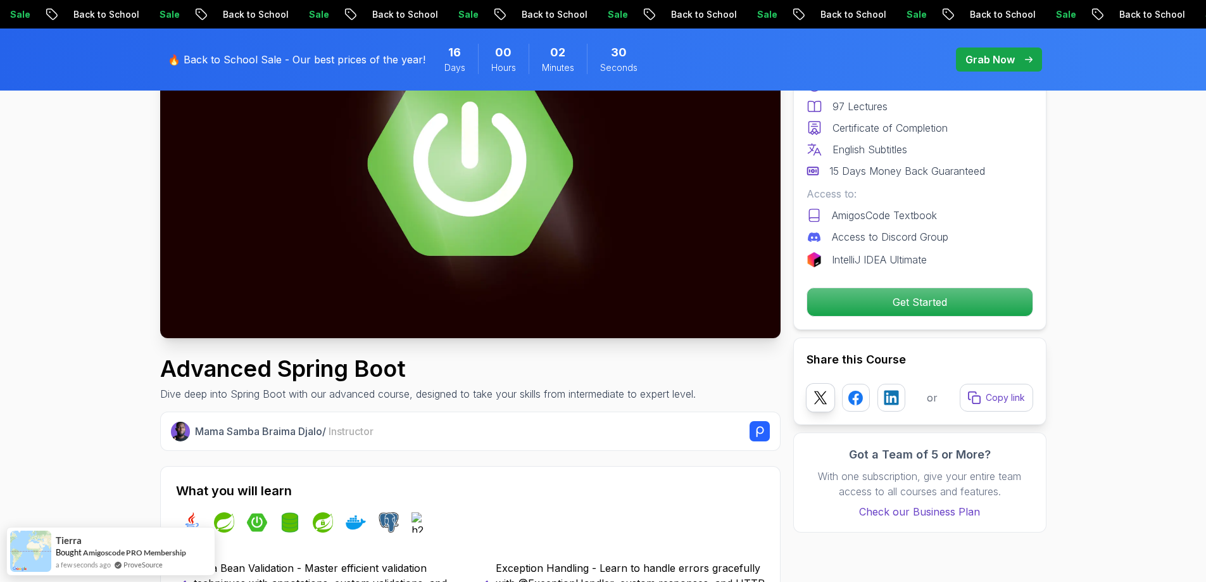
scroll to position [190, 0]
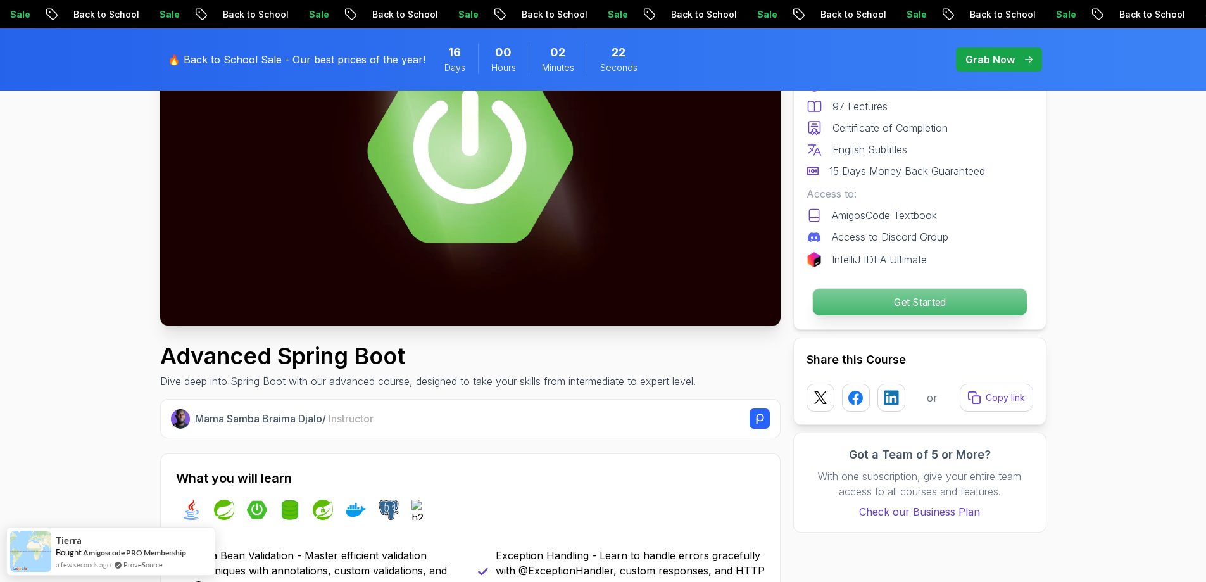
click at [864, 312] on p "Get Started" at bounding box center [919, 302] width 214 height 27
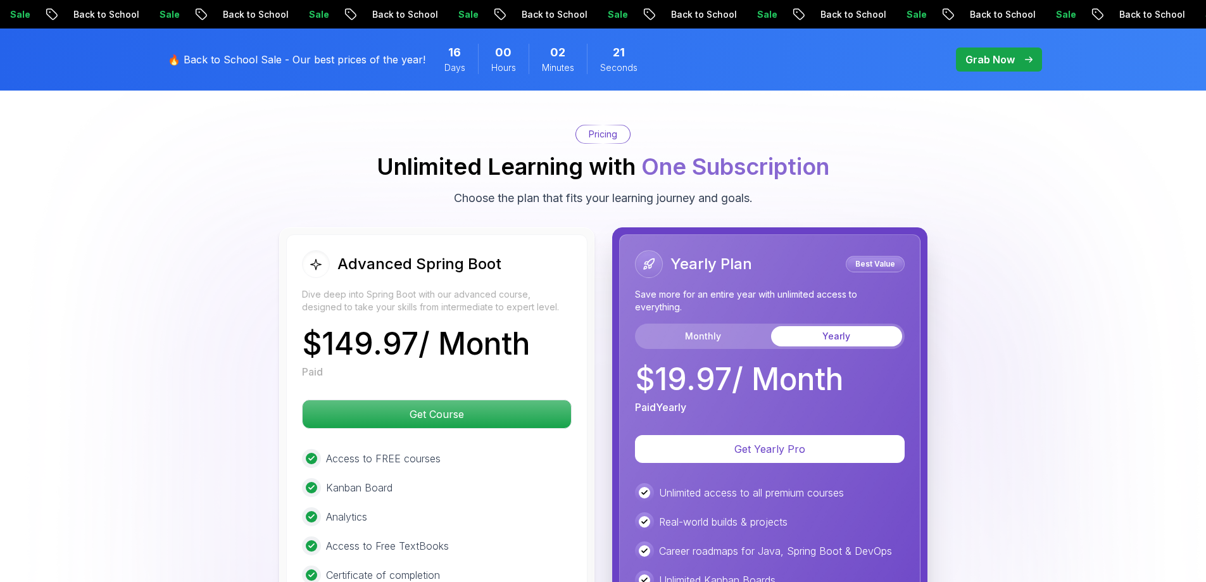
scroll to position [2763, 0]
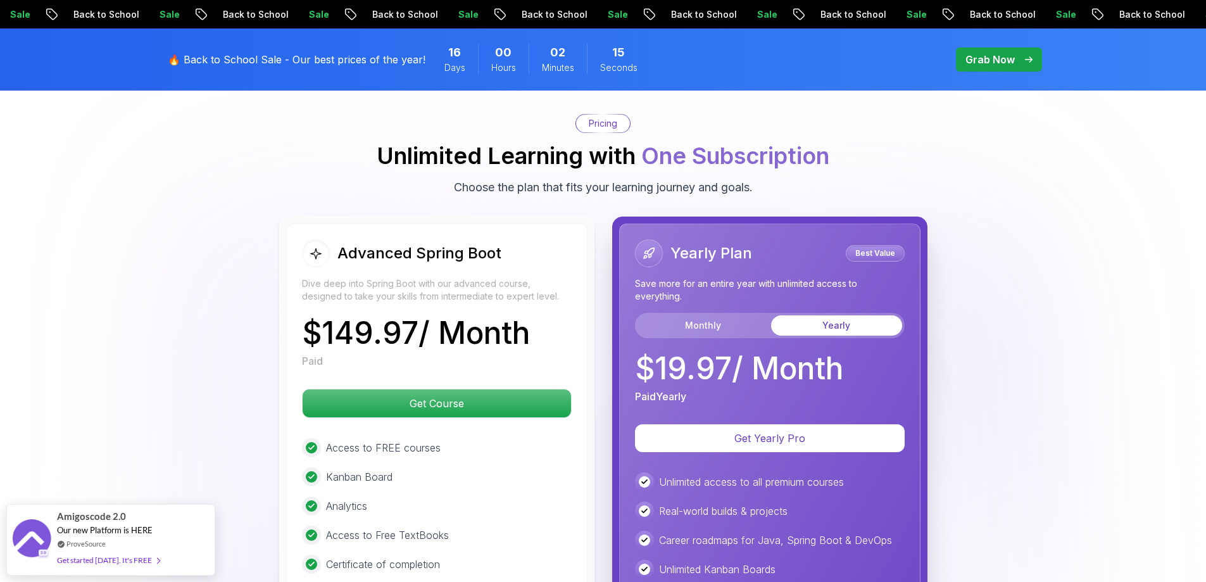
click at [220, 367] on div "Advanced Spring Boot Dive deep into Spring Boot with our advanced course, desig…" at bounding box center [603, 497] width 886 height 560
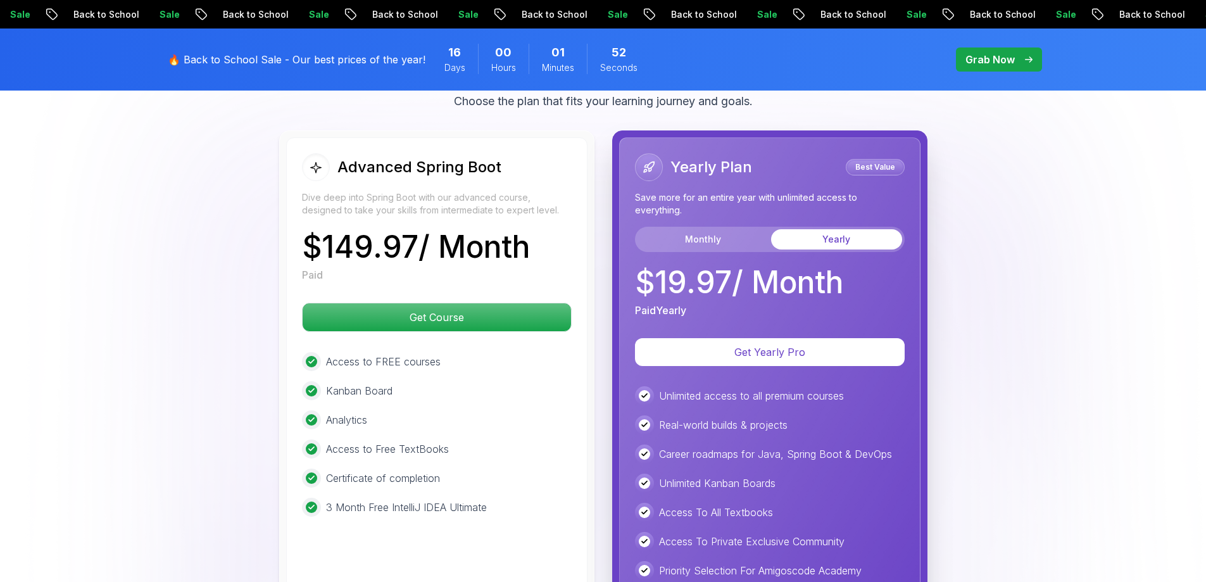
scroll to position [2827, 0]
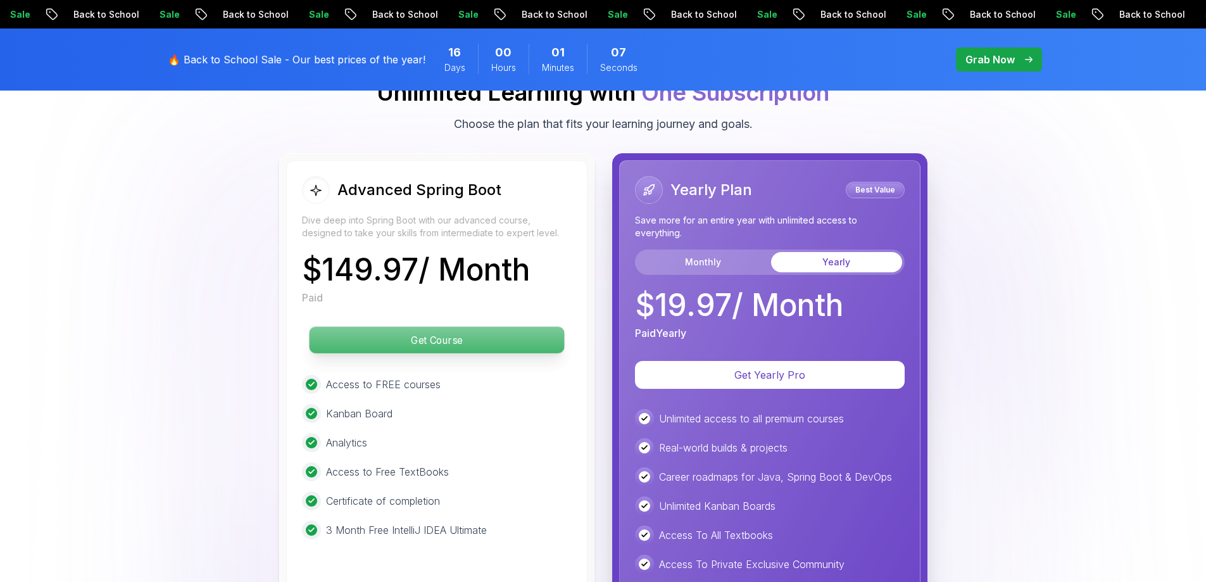
click at [452, 327] on p "Get Course" at bounding box center [436, 340] width 255 height 27
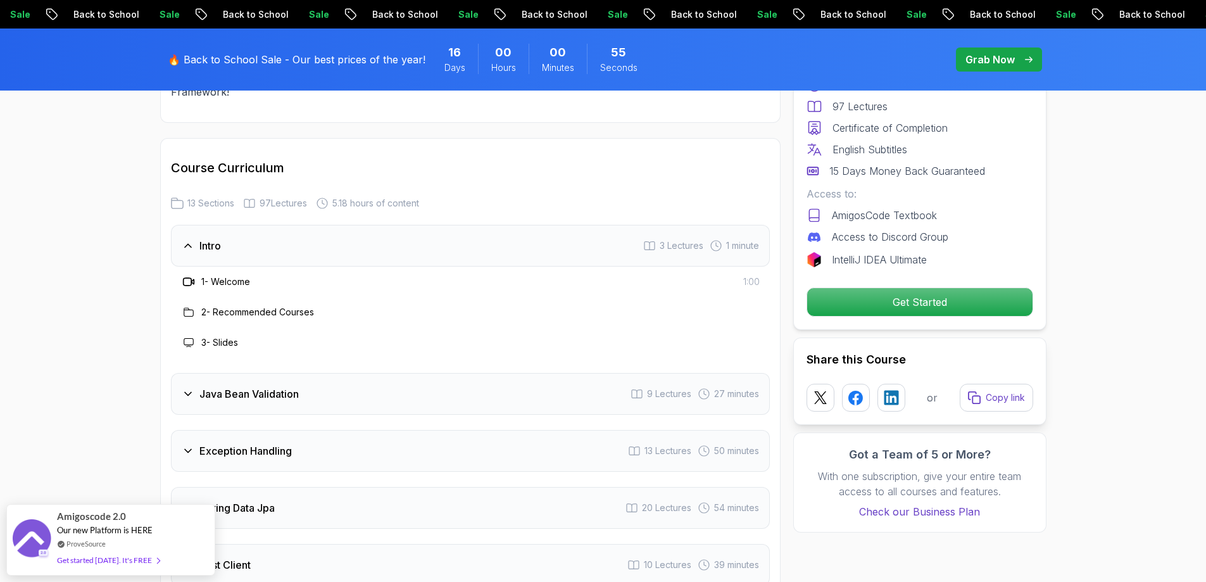
scroll to position [1838, 0]
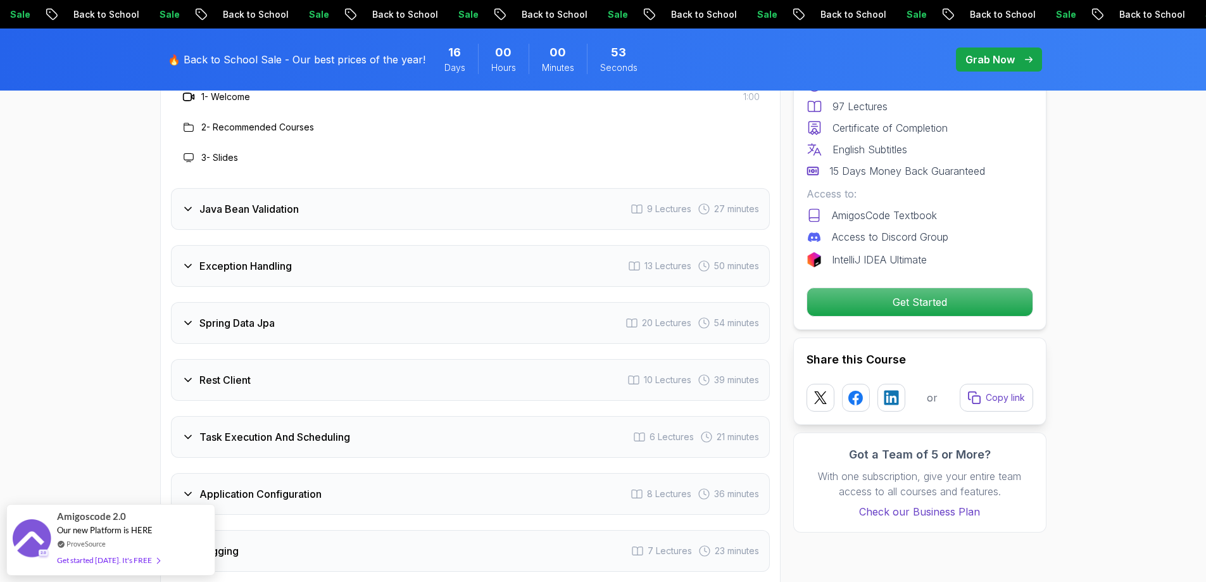
click at [450, 188] on div "Java Bean Validation 9 Lectures 27 minutes" at bounding box center [470, 209] width 599 height 42
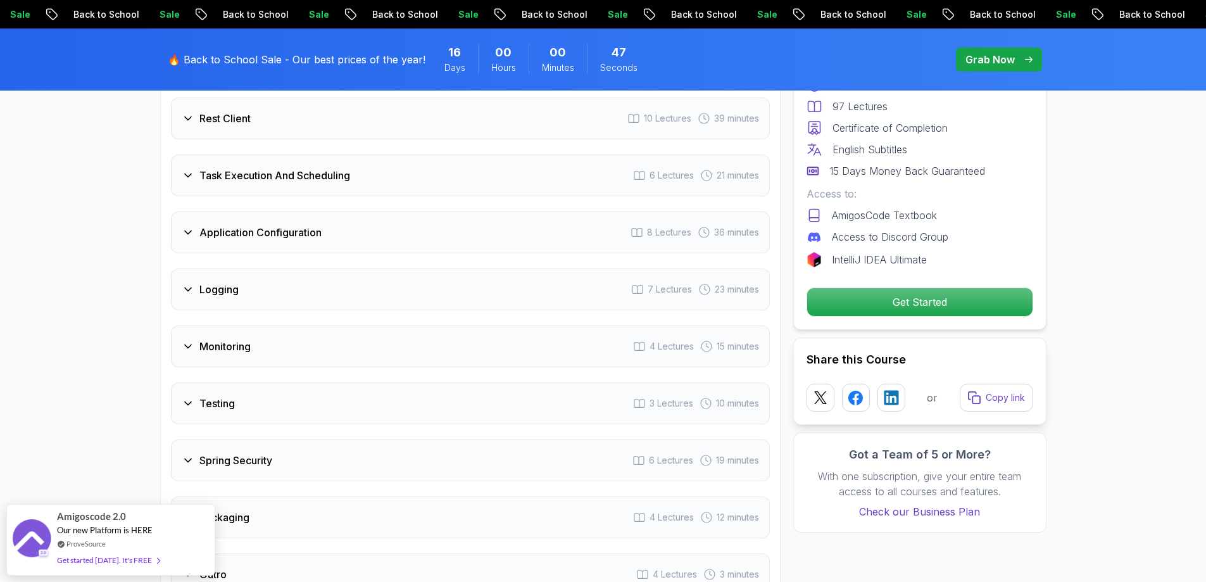
scroll to position [2407, 0]
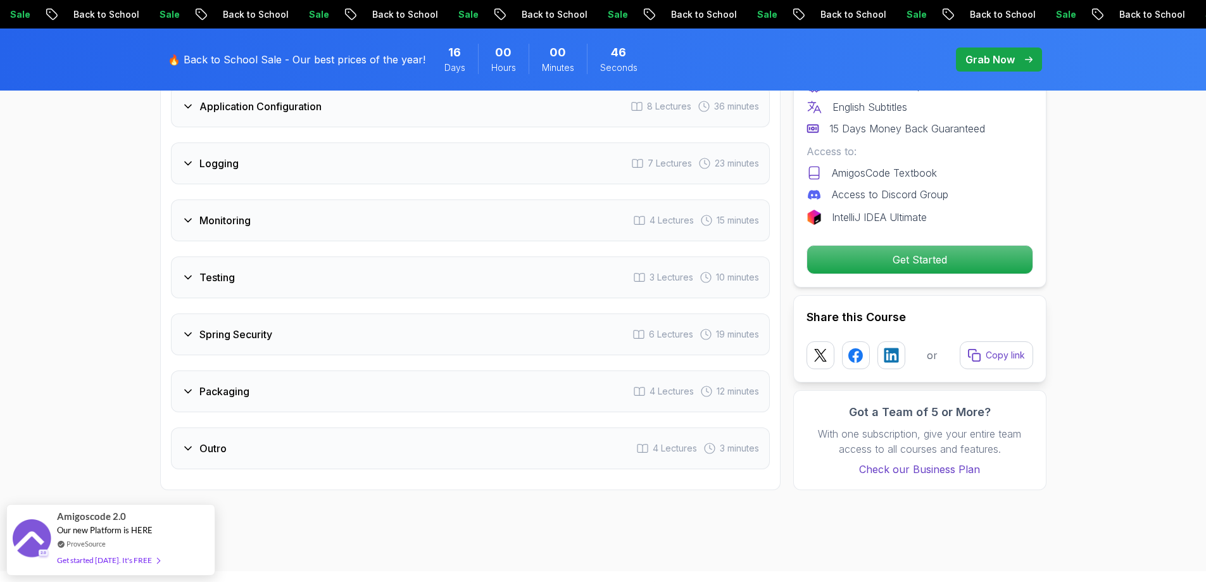
click at [356, 313] on div "Spring Security 6 Lectures 19 minutes" at bounding box center [470, 334] width 599 height 42
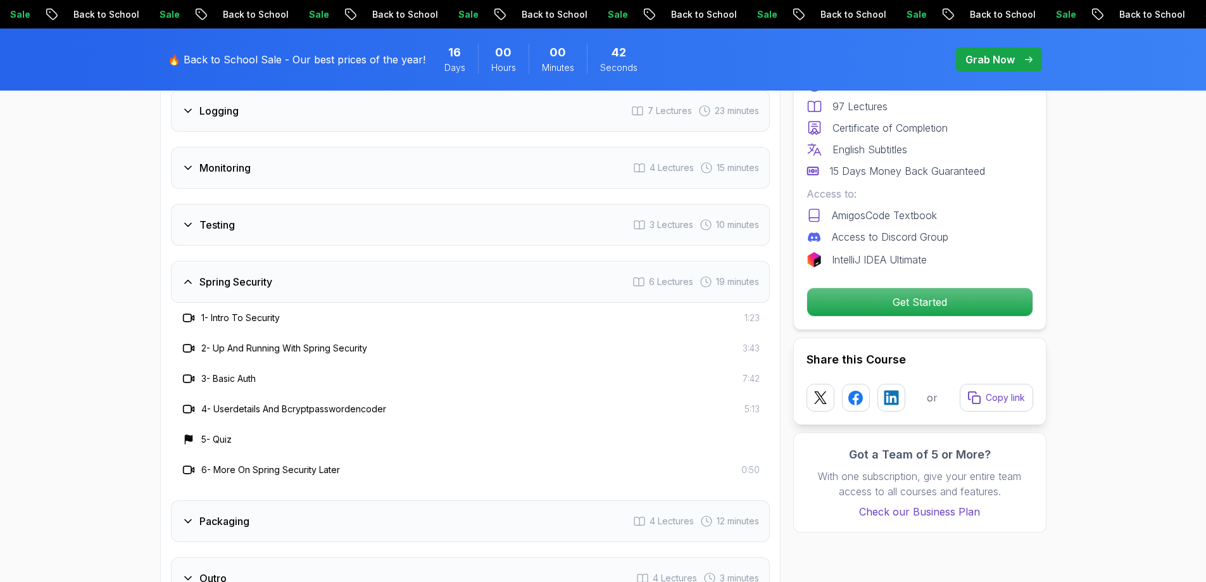
scroll to position [2071, 0]
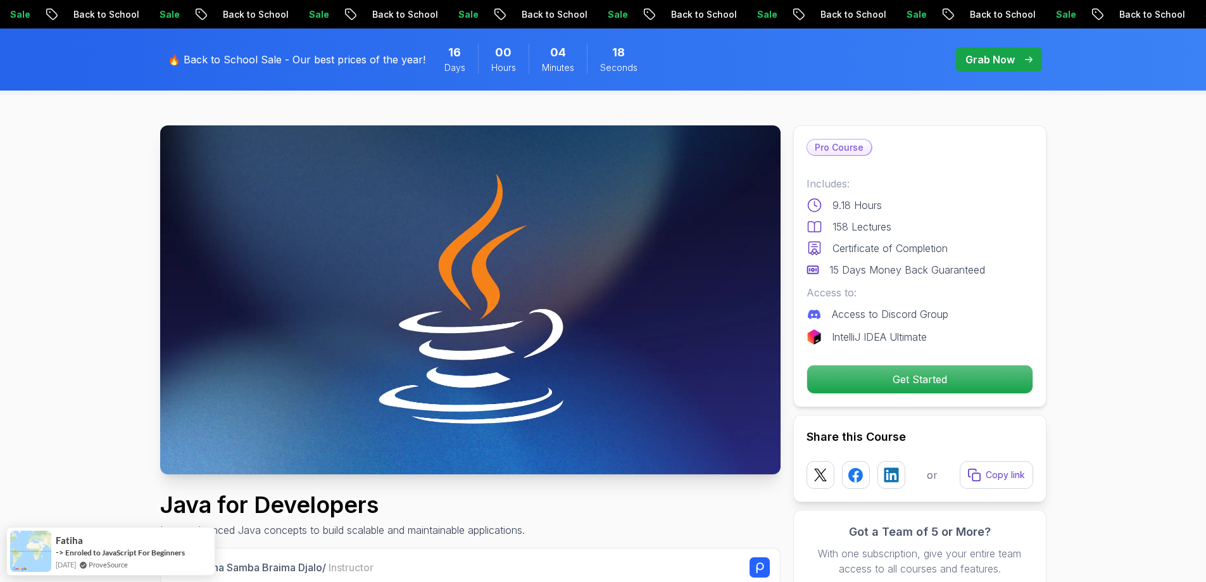
scroll to position [63, 0]
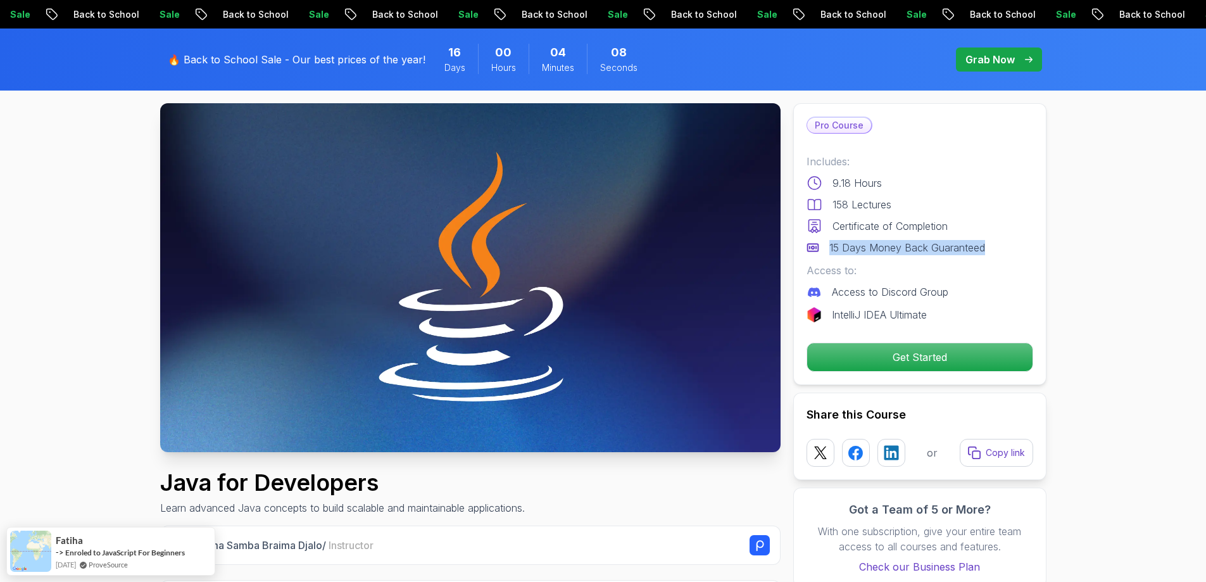
drag, startPoint x: 829, startPoint y: 246, endPoint x: 996, endPoint y: 247, distance: 166.5
click at [996, 247] on div "15 Days Money Back Guaranteed" at bounding box center [920, 247] width 227 height 15
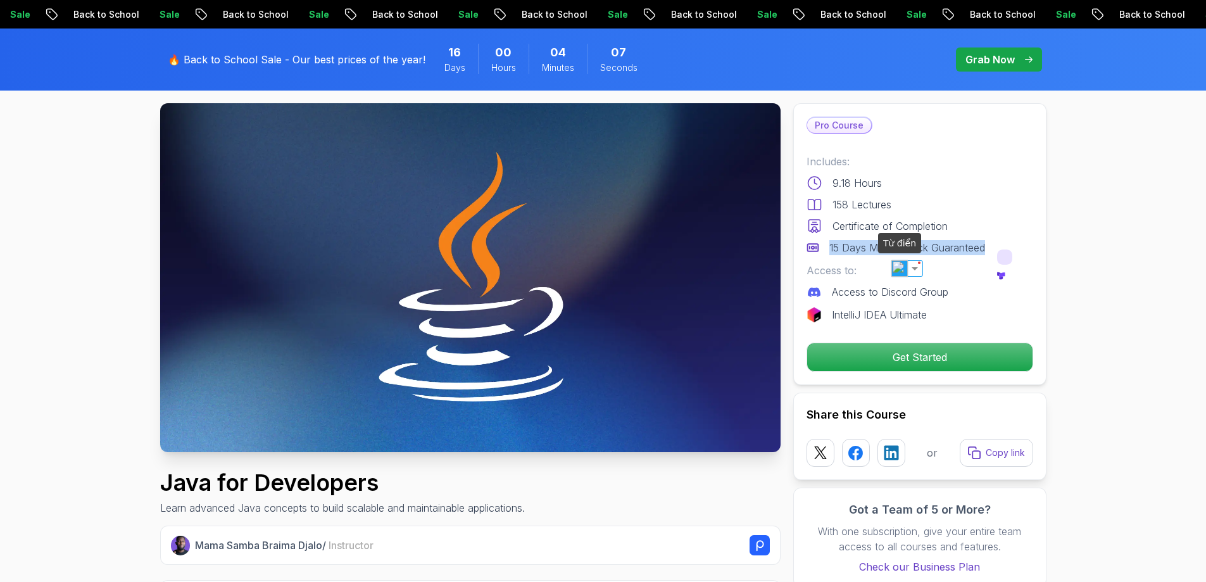
click at [898, 273] on img at bounding box center [900, 268] width 16 height 16
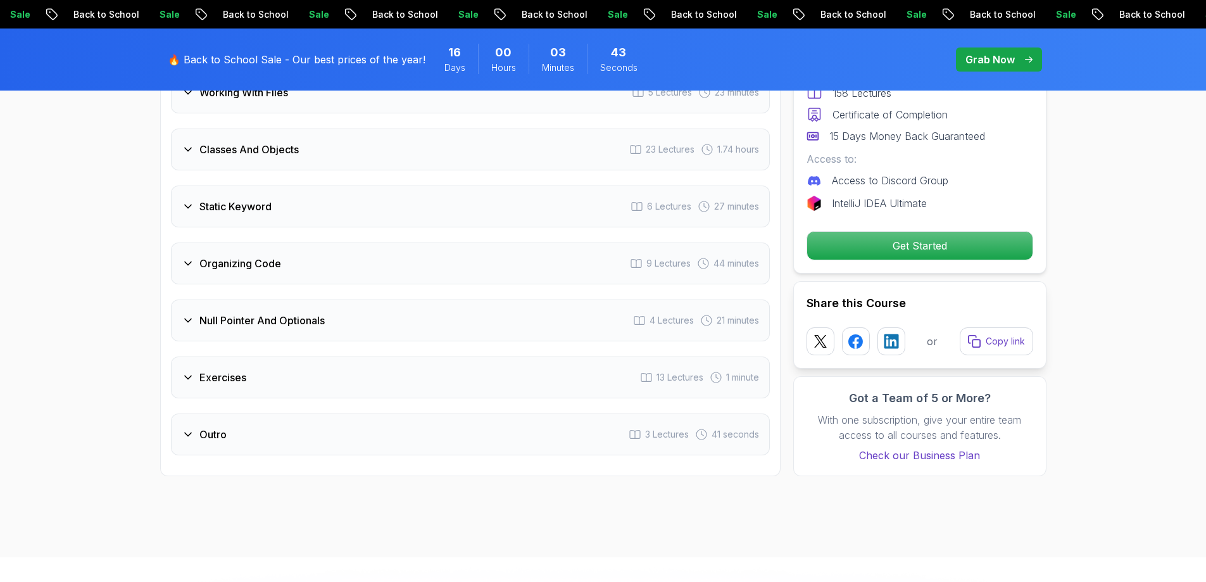
scroll to position [2533, 0]
